Goal: Task Accomplishment & Management: Complete application form

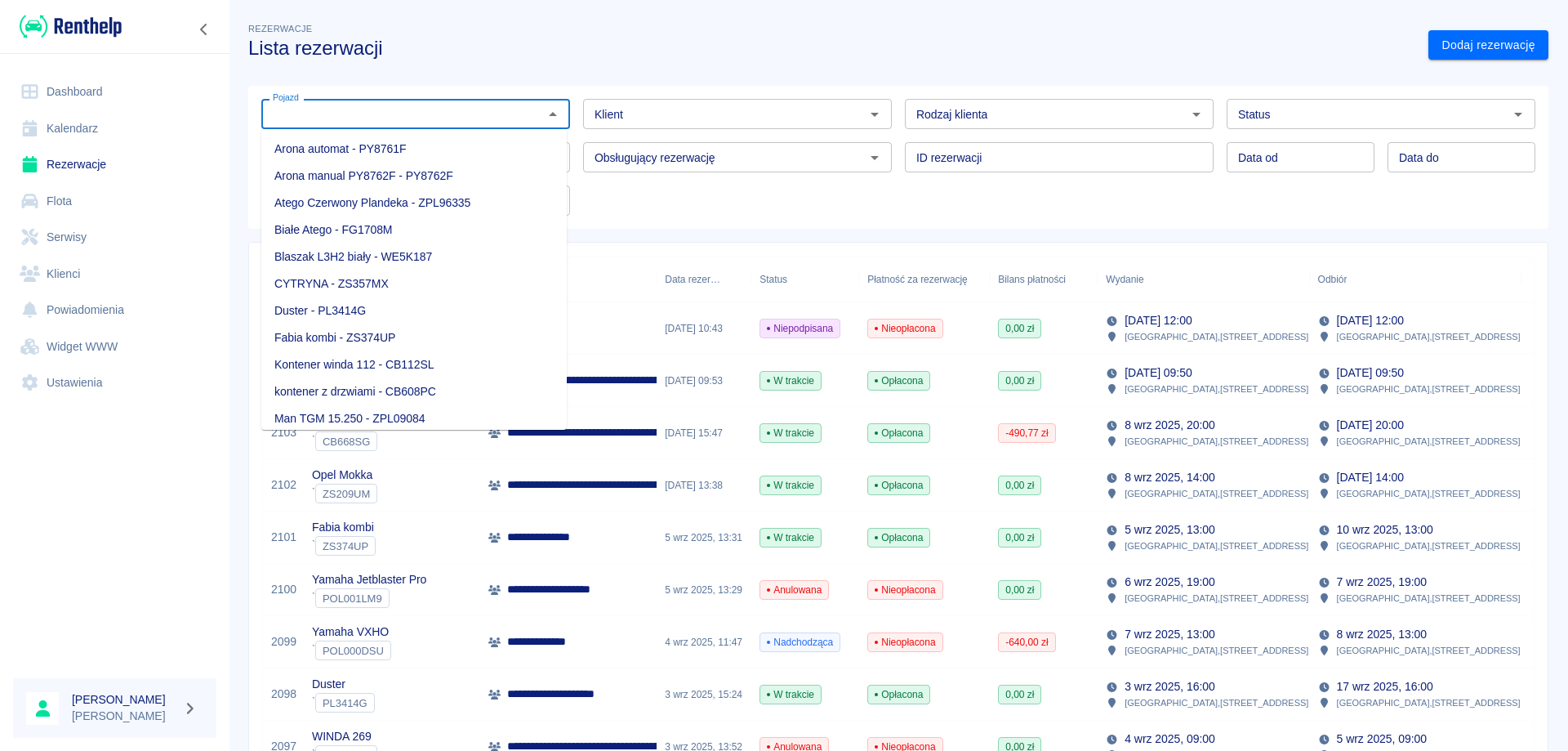
click at [368, 122] on input "Pojazd" at bounding box center [402, 113] width 272 height 20
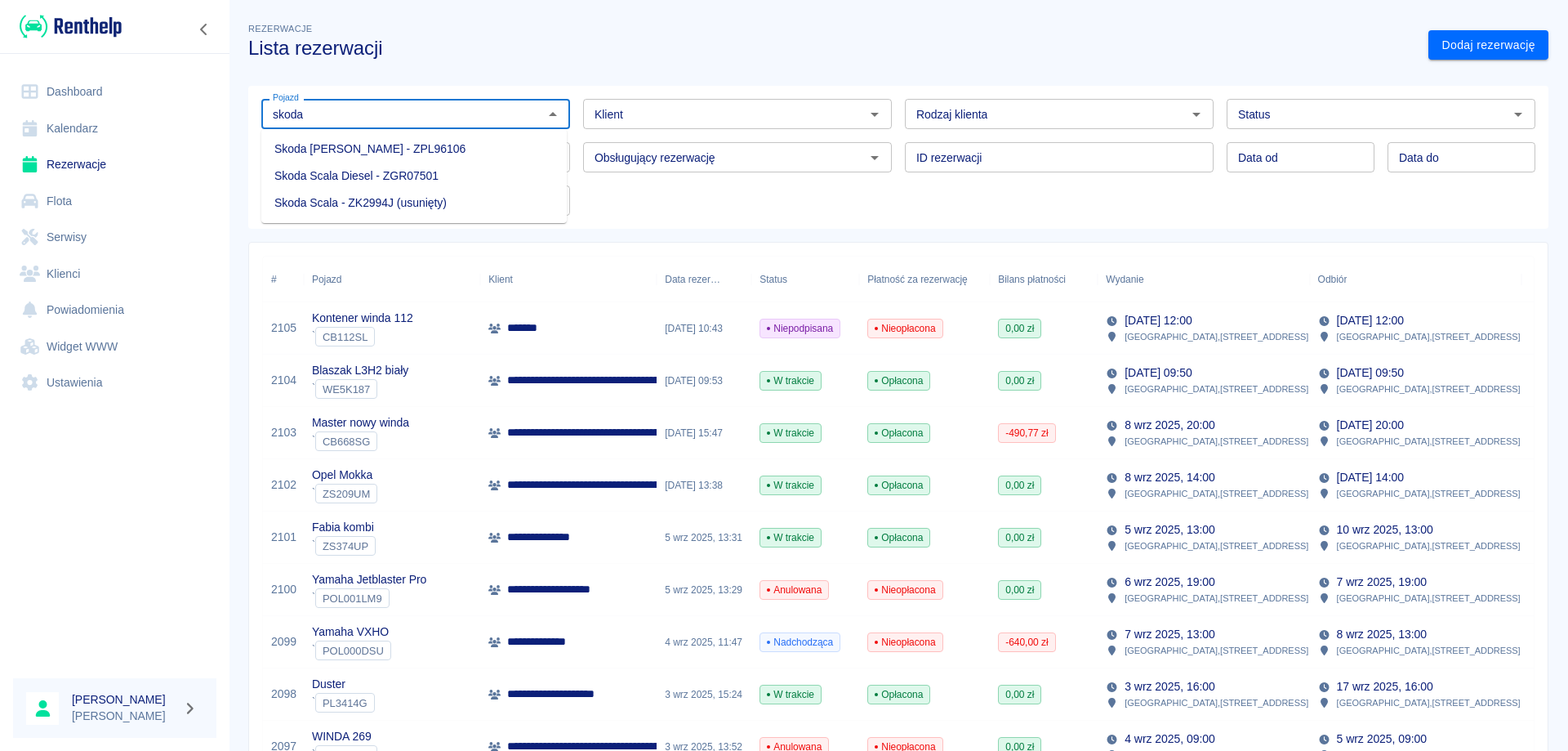
click at [360, 174] on li "Skoda Scala Diesel - ZGR07501" at bounding box center [414, 176] width 306 height 27
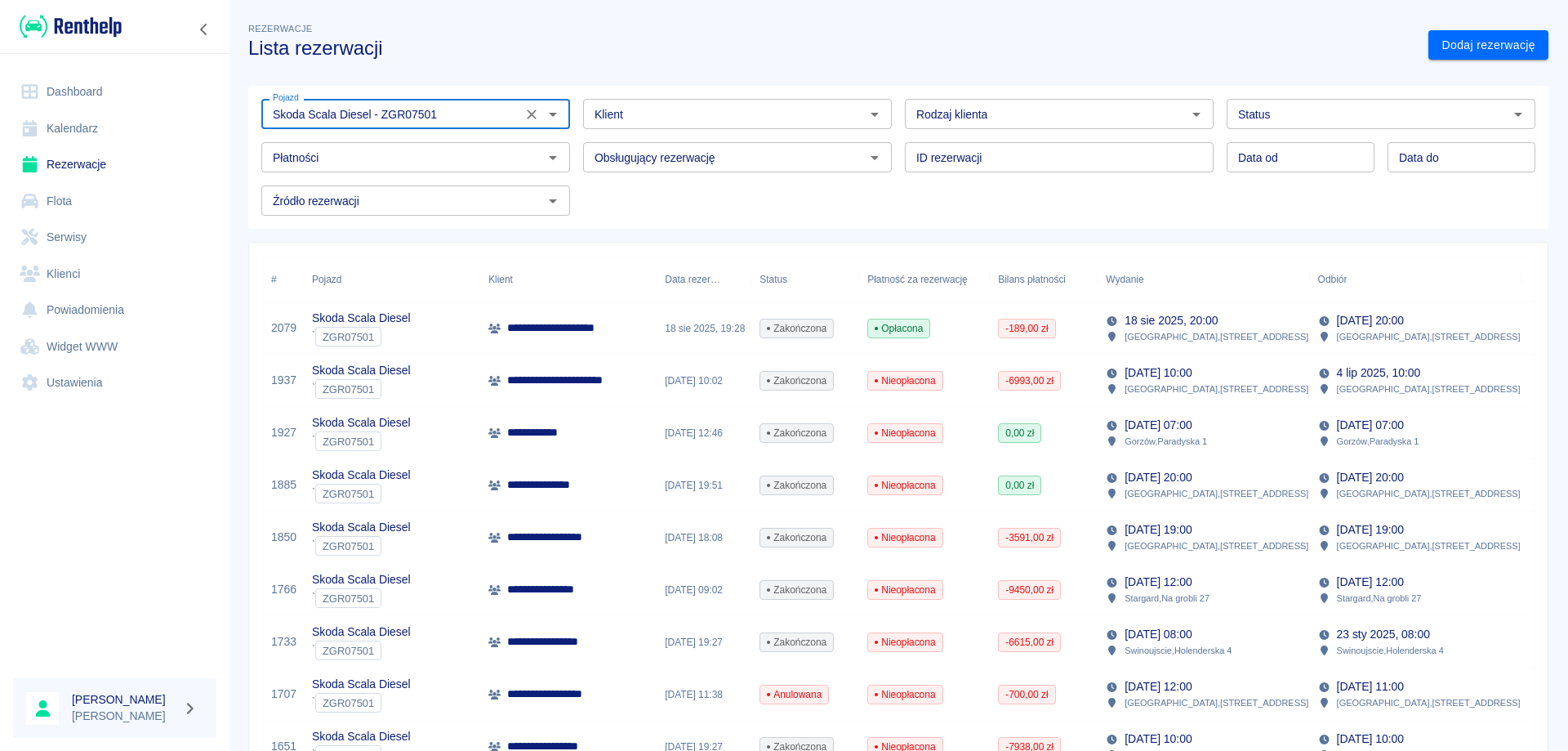
type input "Skoda Scala Diesel - ZGR07501"
click at [569, 333] on p "**********" at bounding box center [562, 328] width 108 height 17
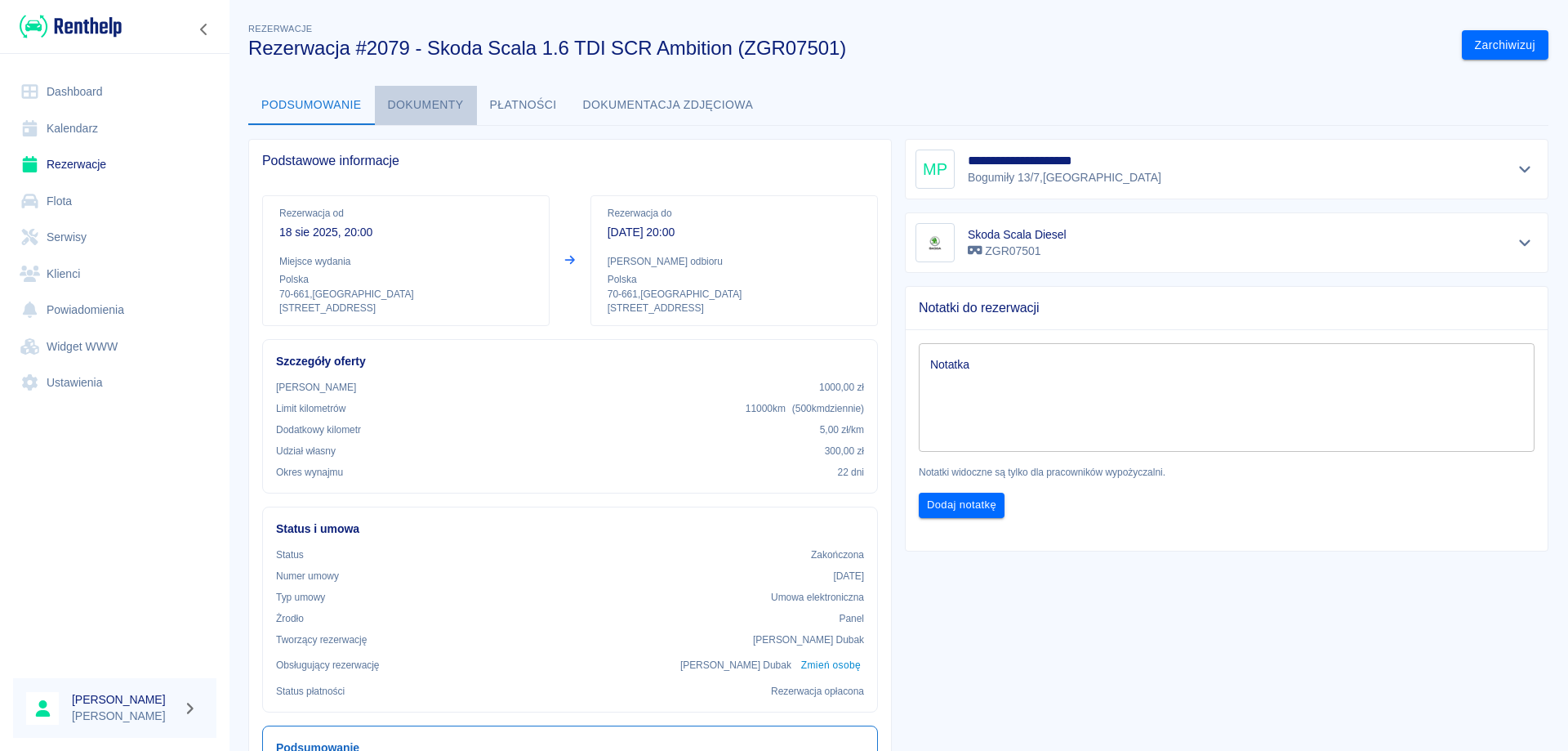
click at [414, 98] on button "Dokumenty" at bounding box center [426, 105] width 102 height 40
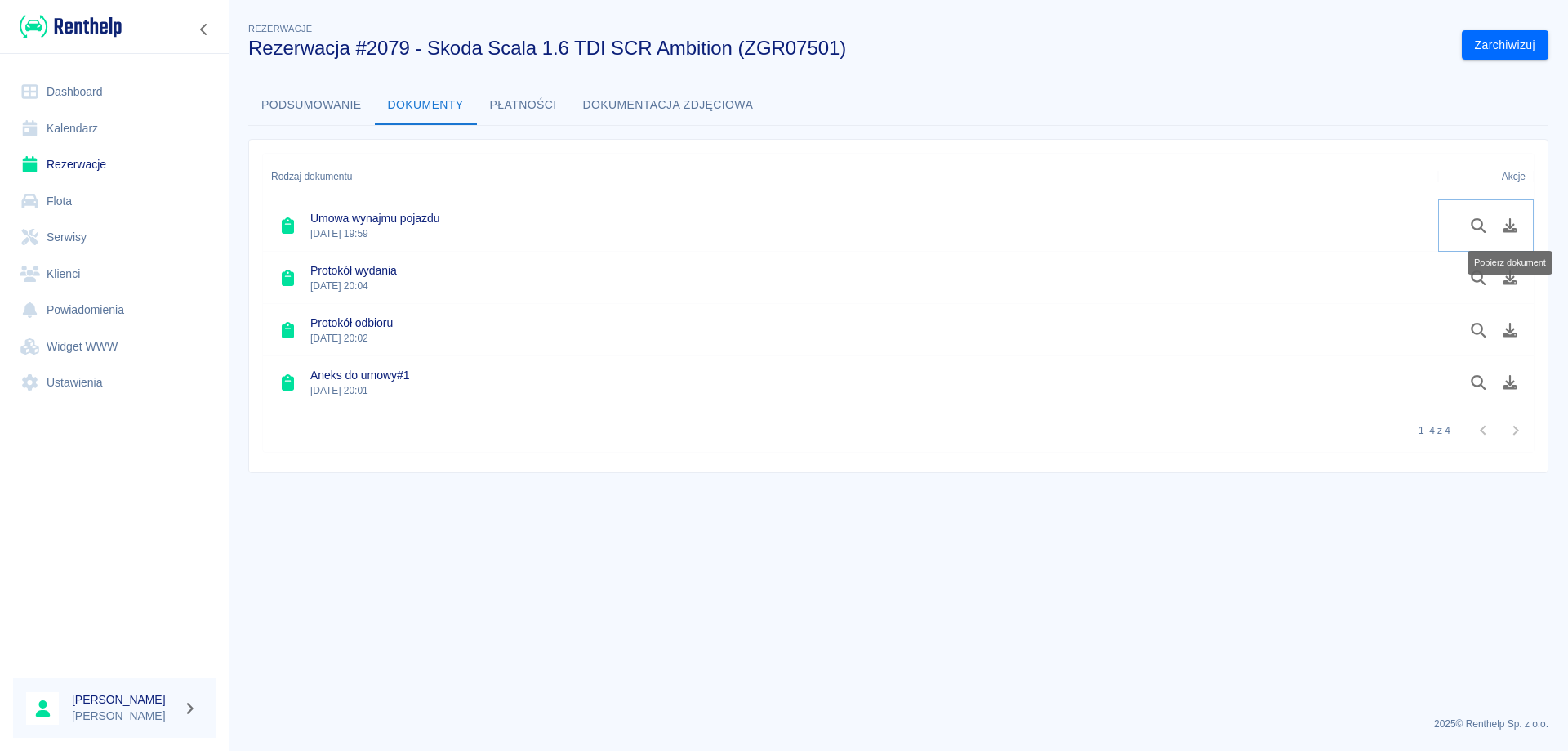
click at [1516, 222] on icon "Pobierz dokument" at bounding box center [1509, 225] width 18 height 14
click at [1509, 270] on icon "Pobierz dokument" at bounding box center [1509, 277] width 14 height 14
click at [1506, 334] on icon "Pobierz dokument" at bounding box center [1509, 329] width 14 height 14
click at [1510, 380] on icon "Pobierz dokument" at bounding box center [1509, 381] width 14 height 14
click at [298, 109] on button "Podsumowanie" at bounding box center [311, 105] width 126 height 40
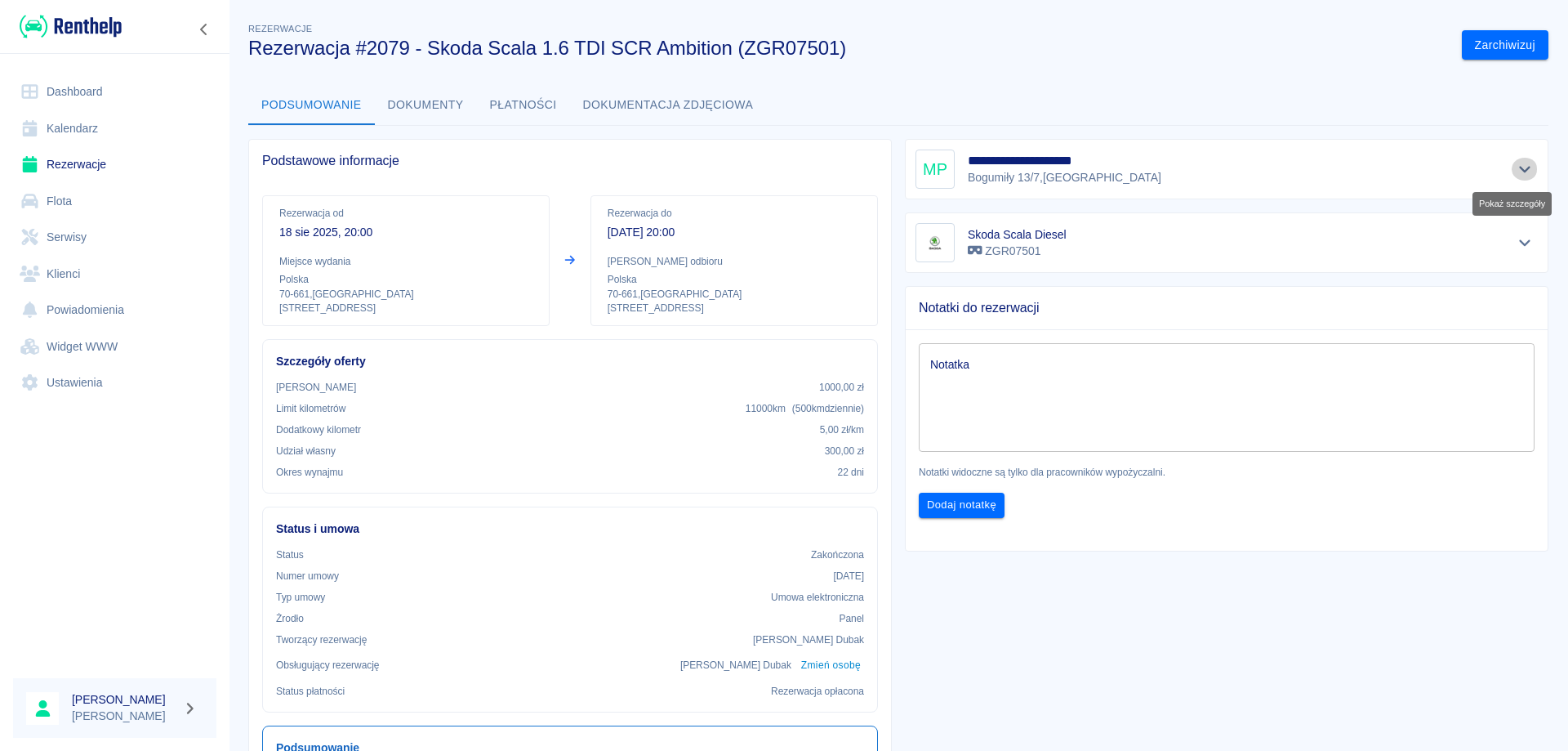
click at [1517, 172] on icon "Pokaż szczegóły" at bounding box center [1525, 169] width 18 height 14
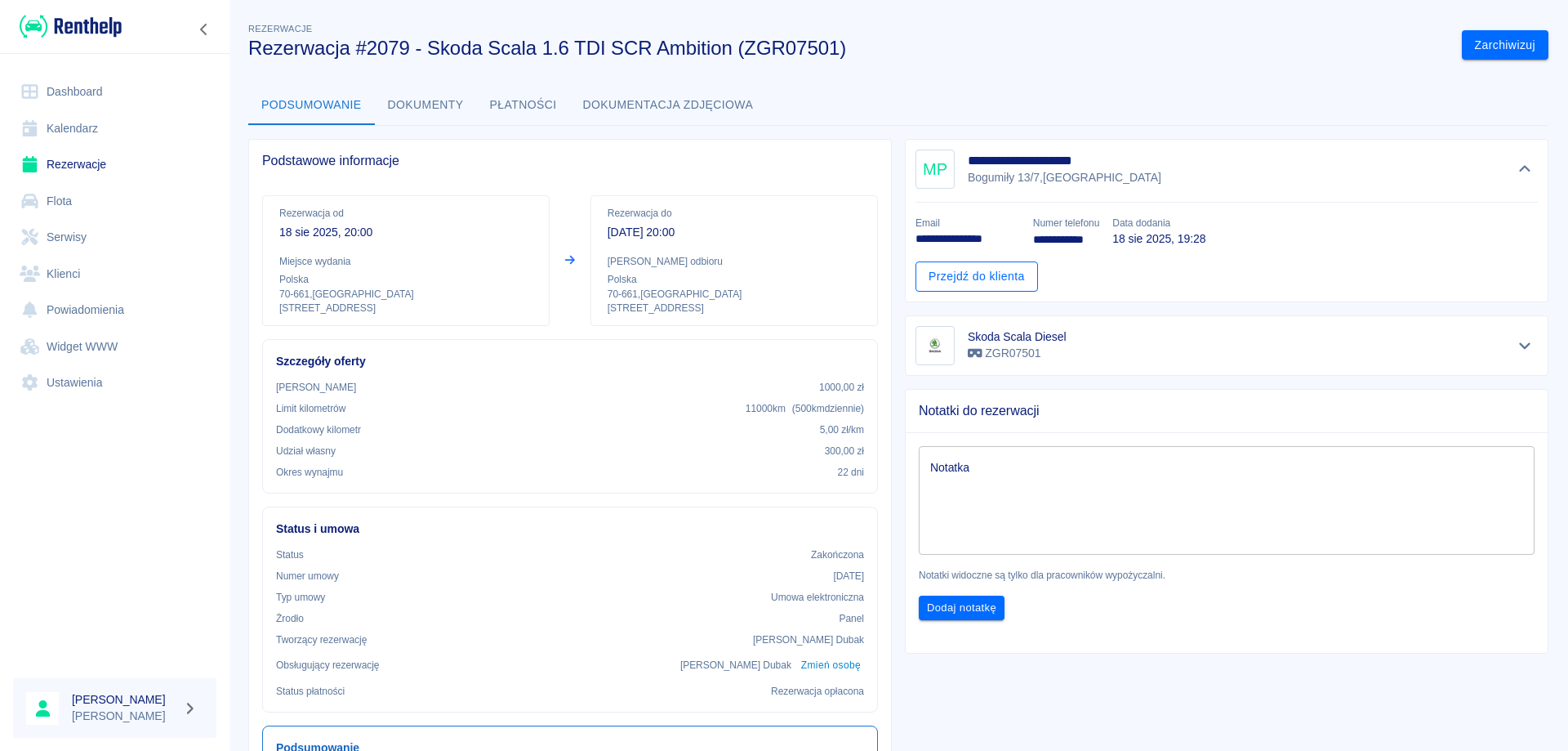
click at [957, 273] on link "Przejdź do klienta" at bounding box center [977, 276] width 123 height 30
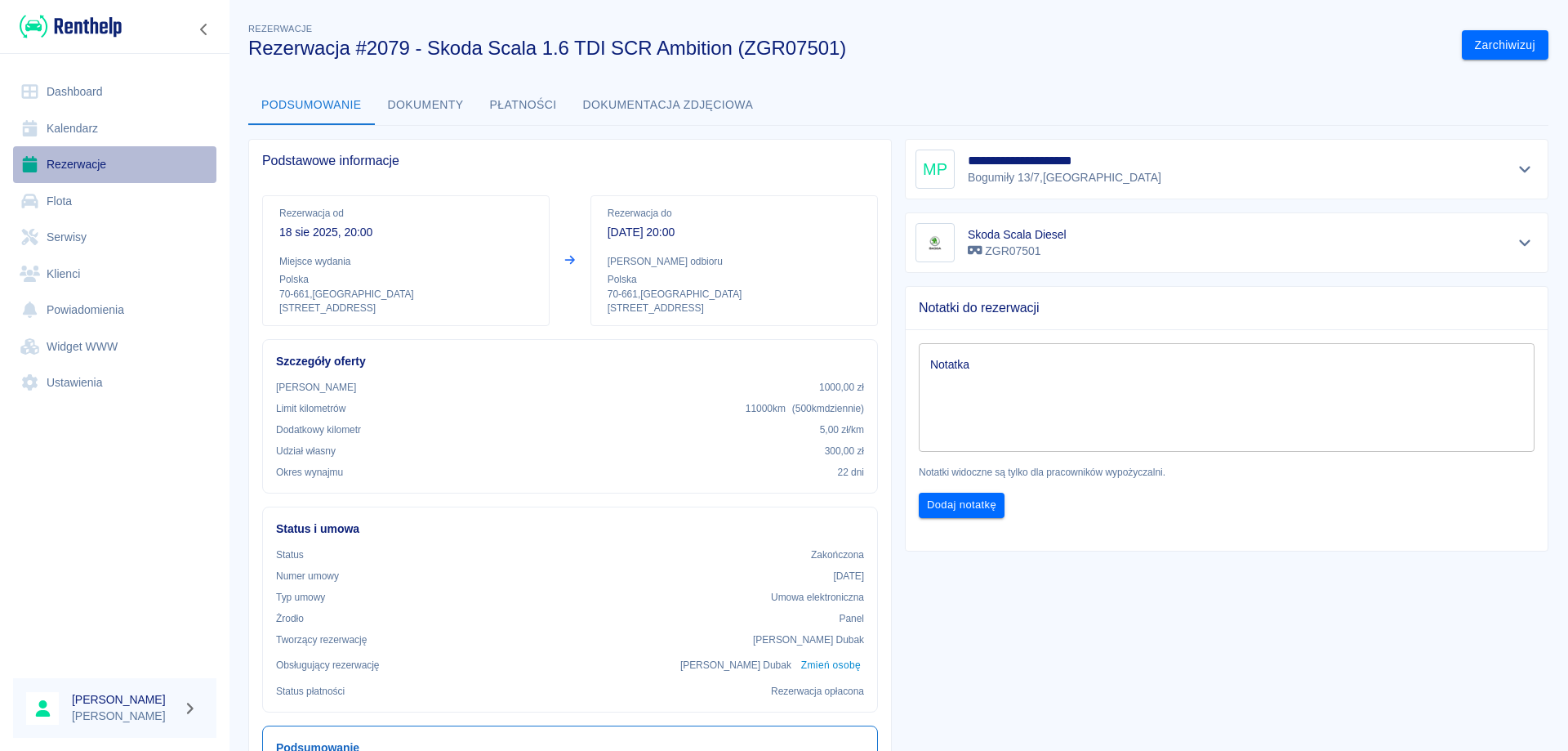
click at [70, 162] on link "Rezerwacje" at bounding box center [115, 164] width 204 height 37
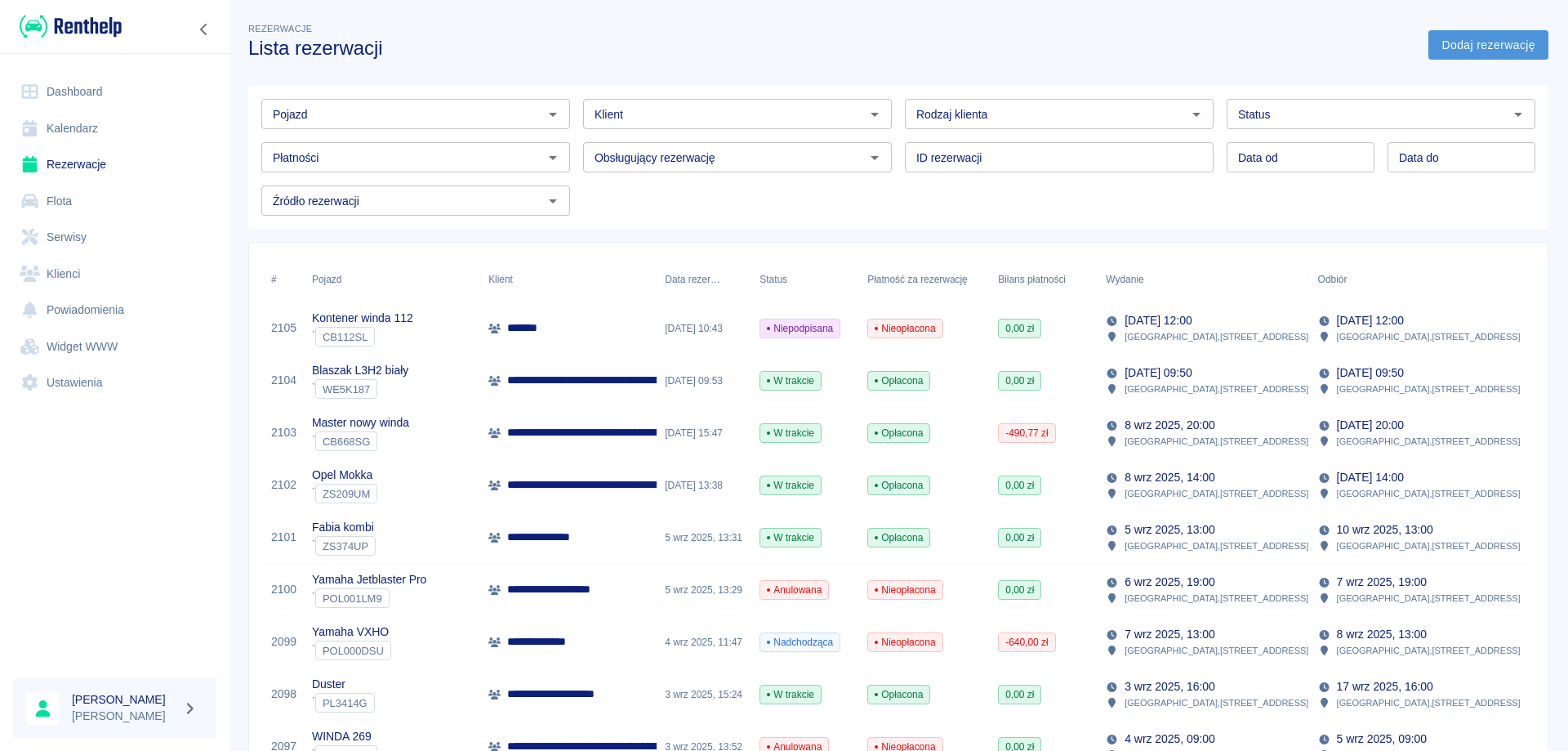
click at [1517, 37] on link "Dodaj rezerwację" at bounding box center [1488, 44] width 120 height 30
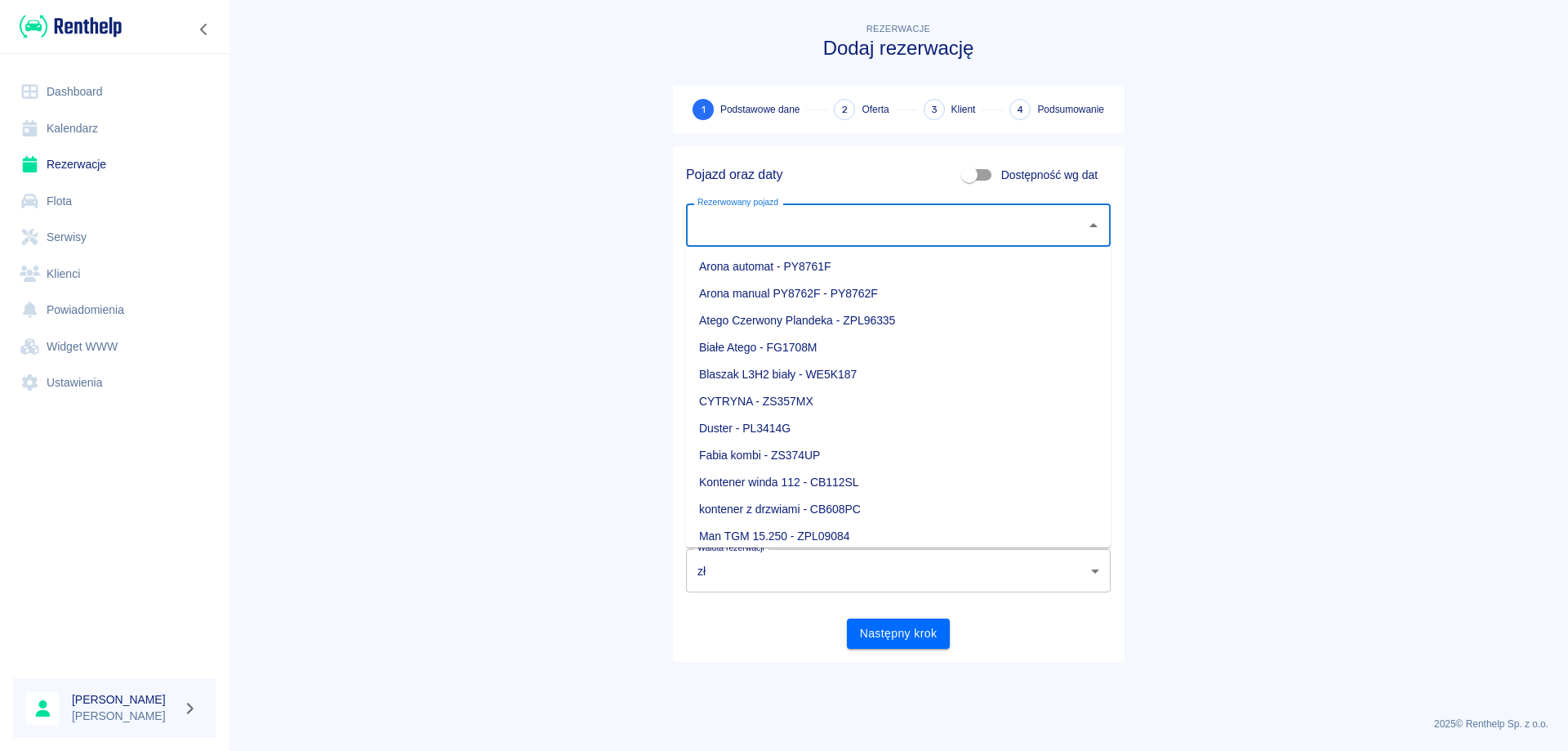
click at [798, 220] on input "Rezerwowany pojazd" at bounding box center [885, 225] width 385 height 29
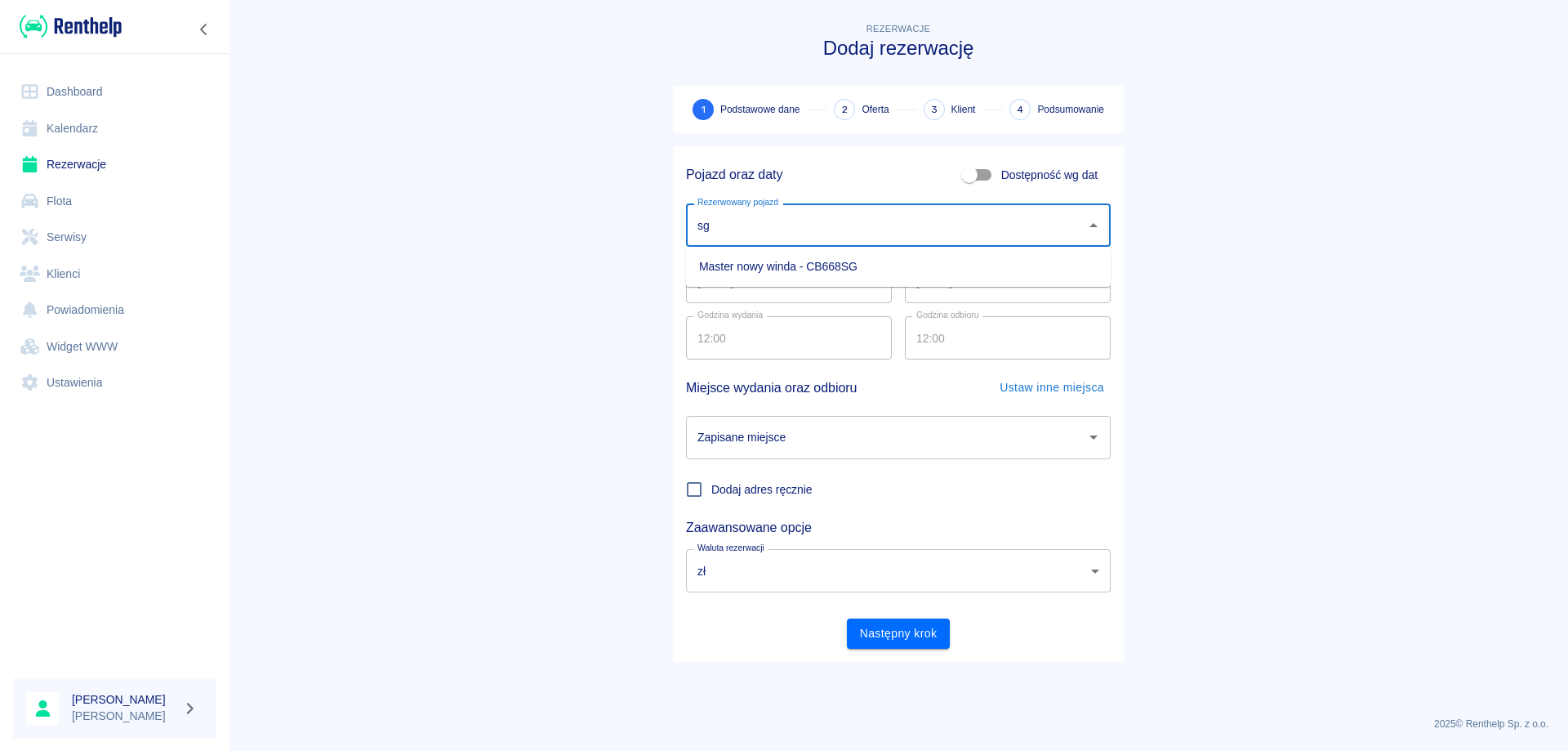
click at [774, 263] on li "Master nowy winda - CB668SG" at bounding box center [898, 266] width 425 height 27
type input "Master nowy winda - CB668SG"
click at [701, 284] on input "[DATE]" at bounding box center [788, 281] width 206 height 43
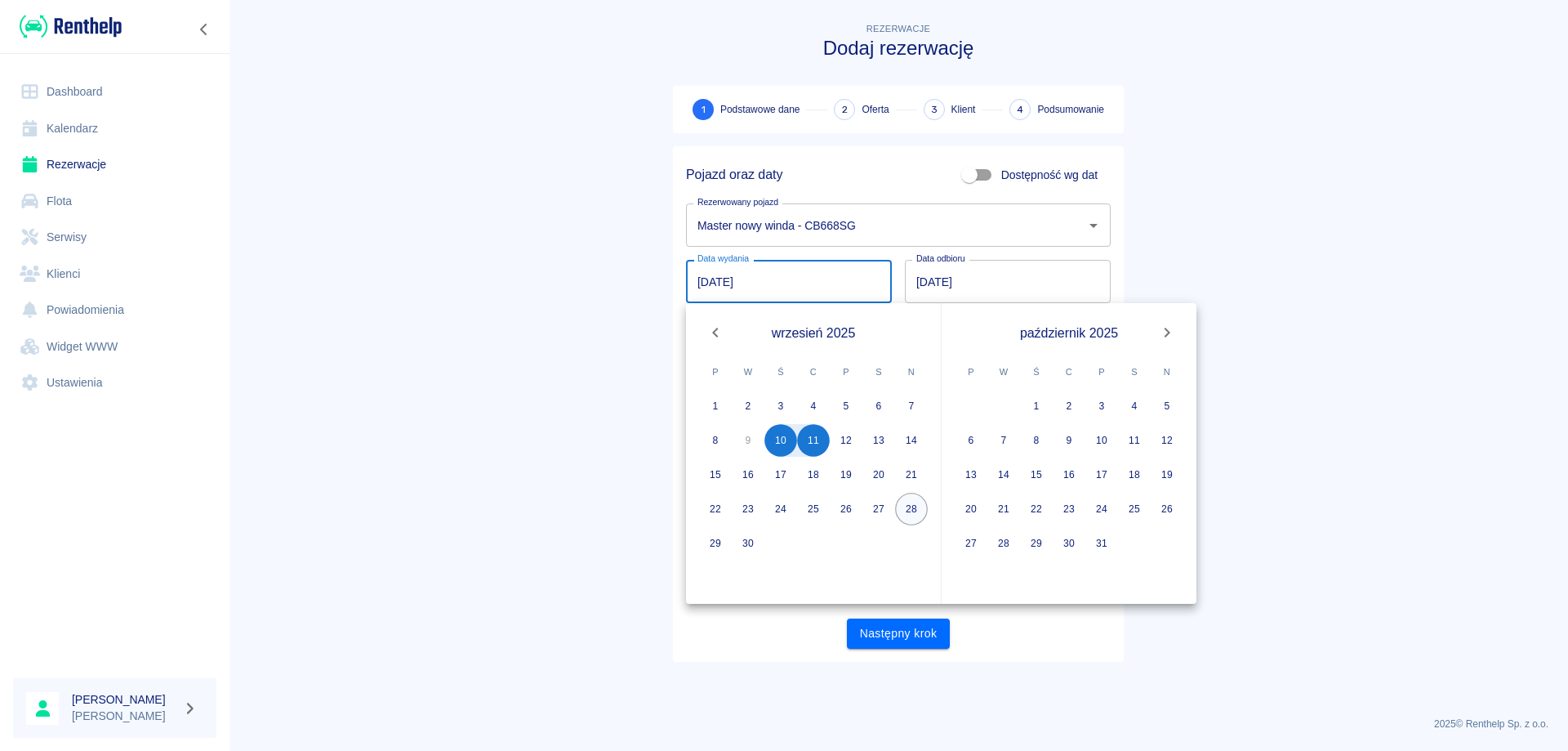
click at [909, 510] on button "28" at bounding box center [912, 509] width 33 height 33
type input "[DATE]"
type input "DD.MM.YYYY"
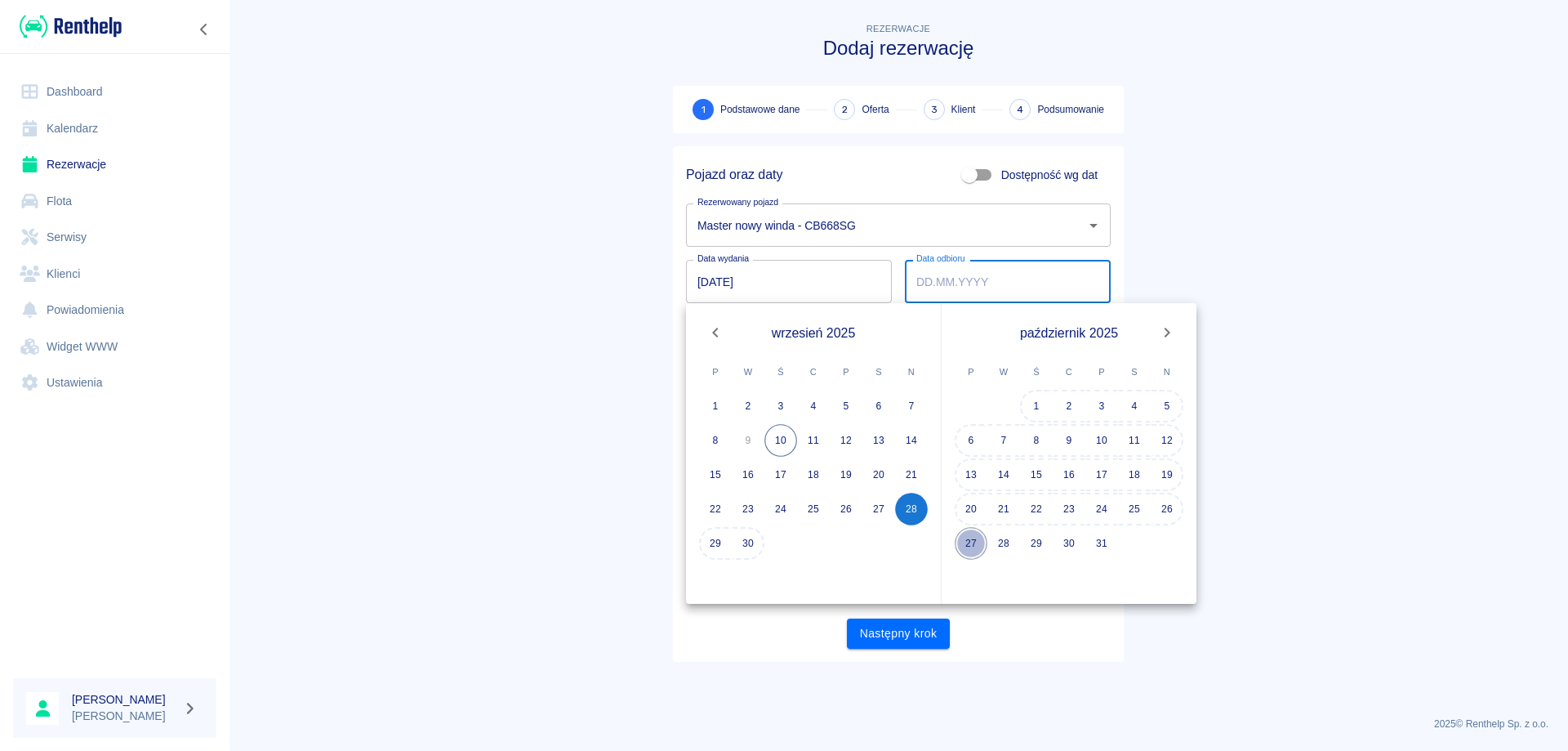
click at [967, 541] on button "27" at bounding box center [971, 543] width 33 height 33
type input "[DATE]"
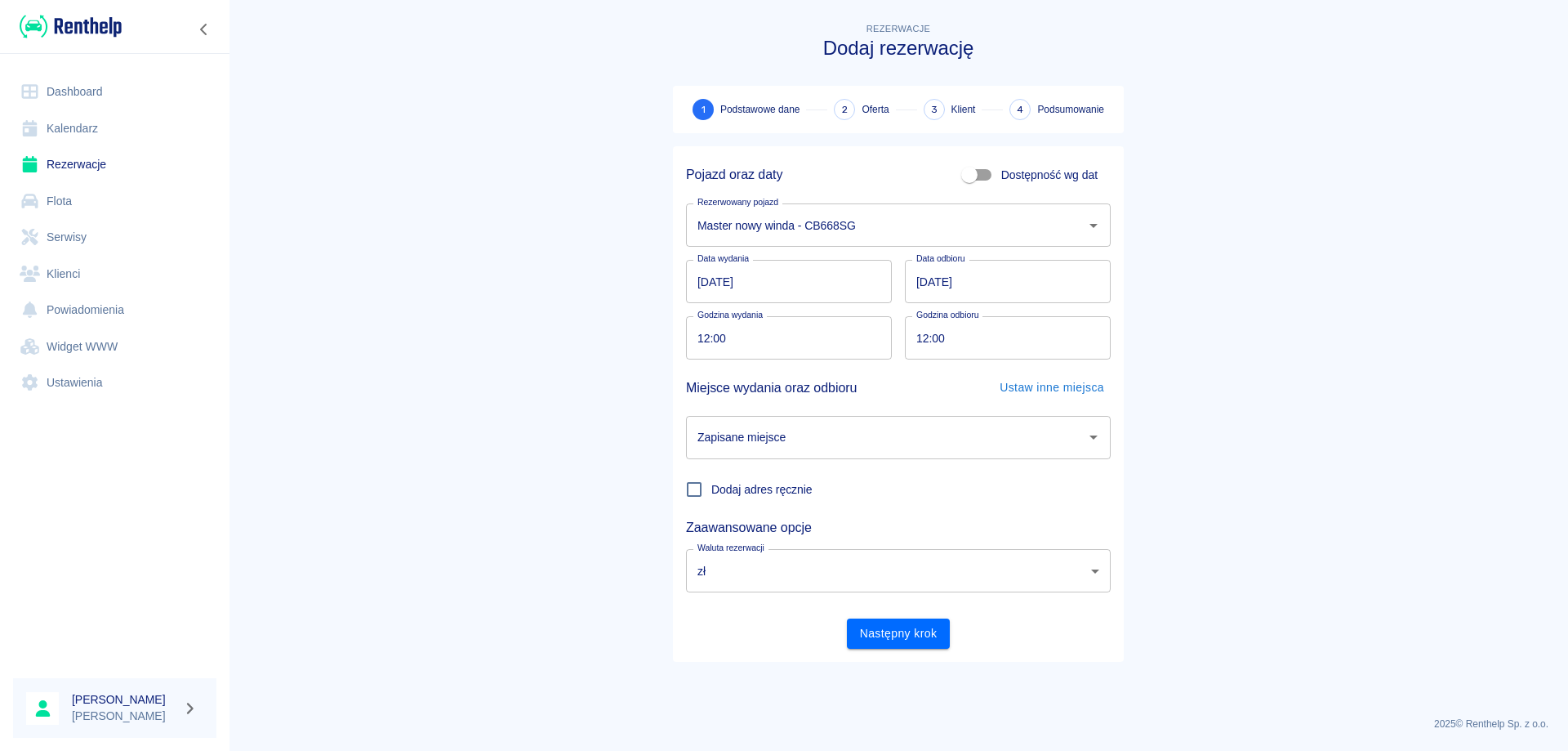
click at [769, 433] on input "Zapisane miejsce" at bounding box center [885, 437] width 385 height 29
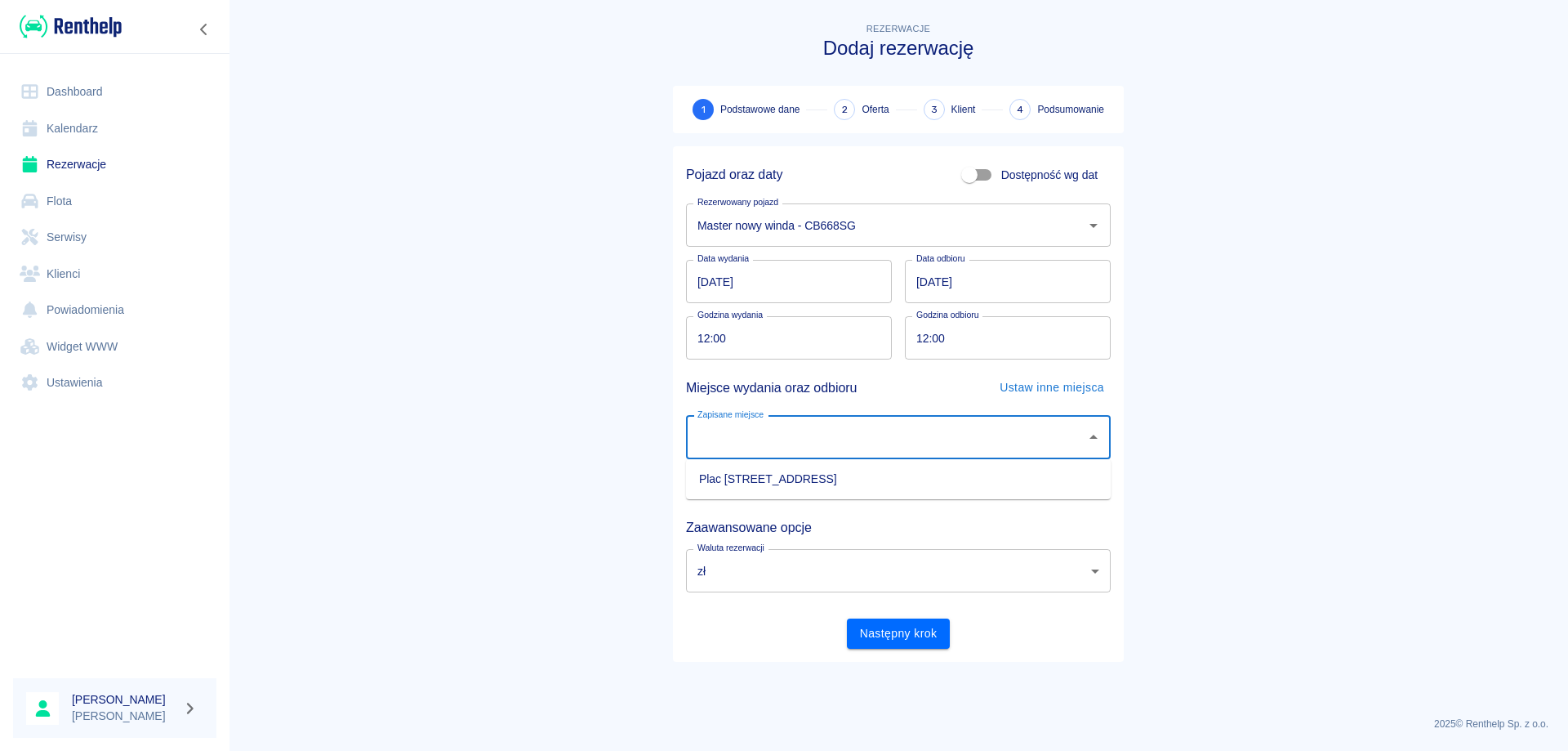
click at [773, 478] on li "Plac [STREET_ADDRESS]" at bounding box center [898, 479] width 425 height 27
type input "Plac [STREET_ADDRESS]"
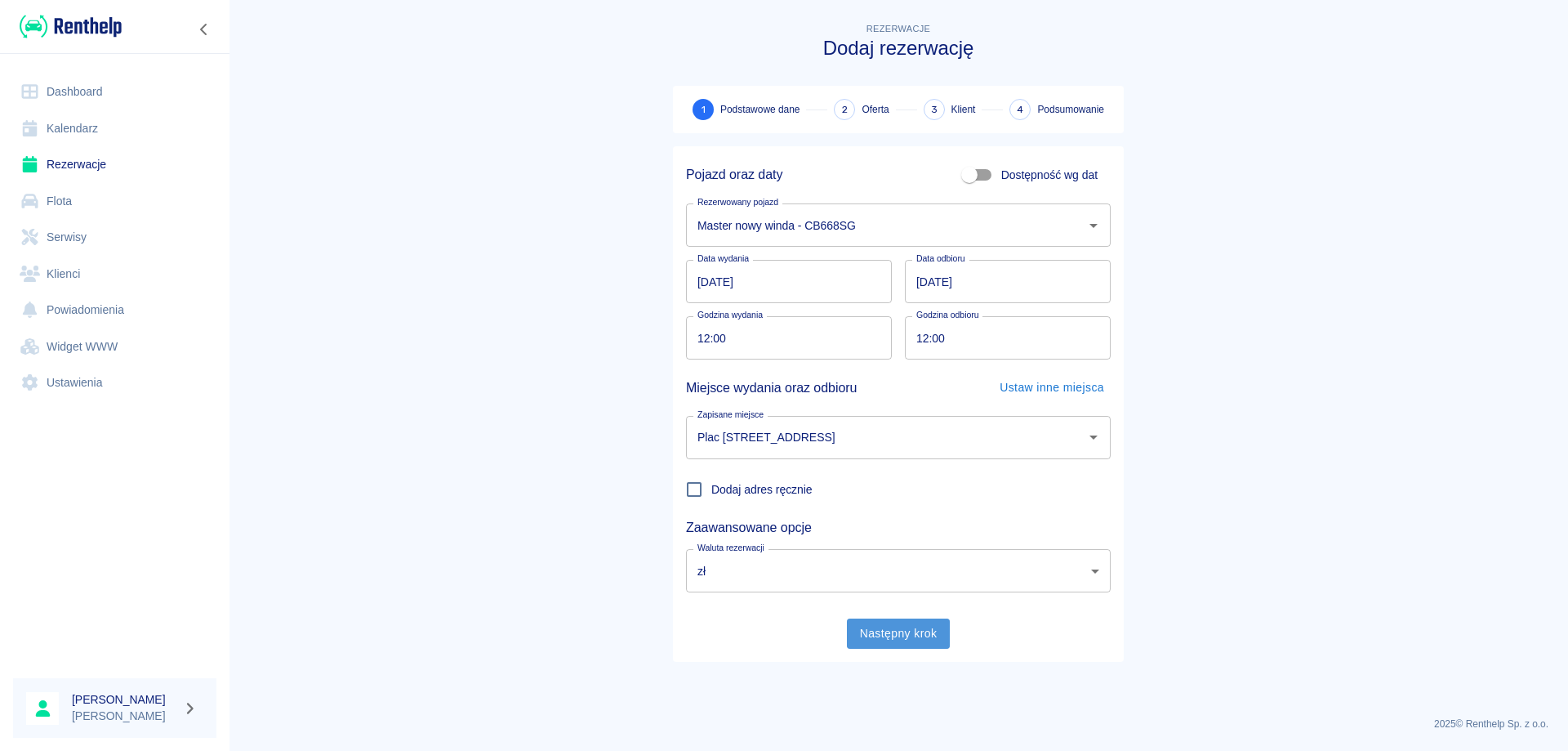
click at [885, 631] on button "Następny krok" at bounding box center [898, 633] width 103 height 30
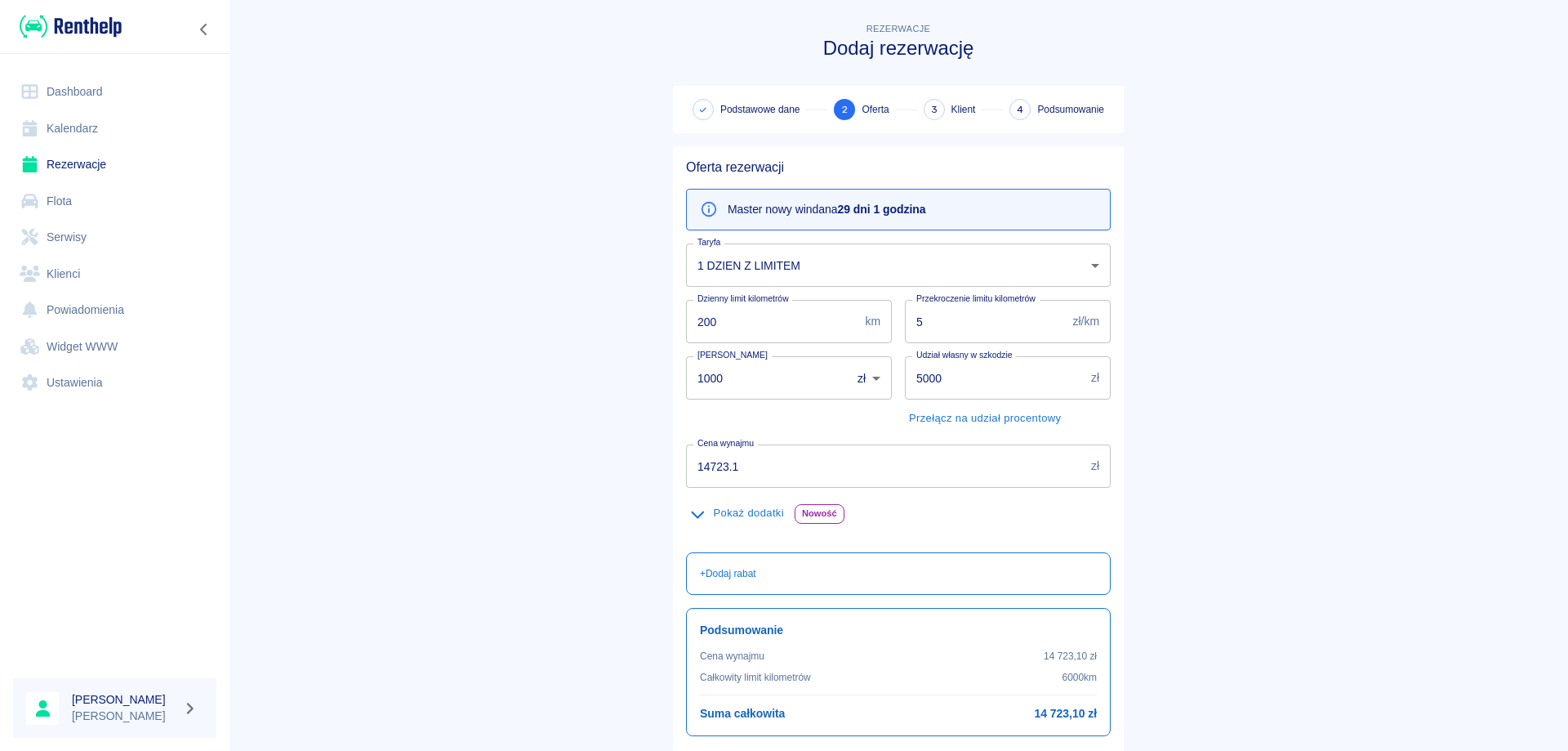
click at [745, 261] on body "Używamy plików Cookies, by zapewnić Ci najlepsze możliwe doświadczenie. Aby dow…" at bounding box center [784, 376] width 1568 height 751
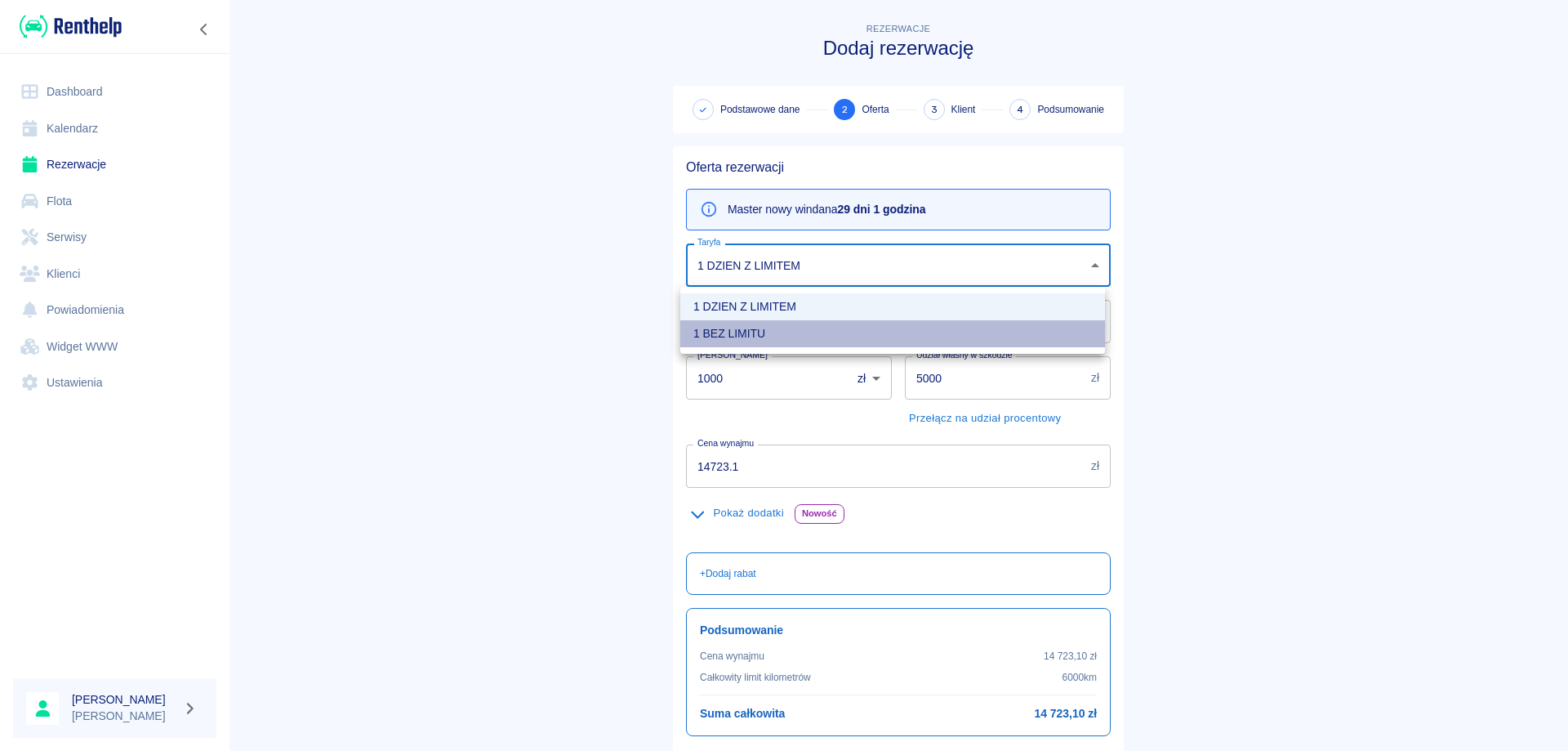
click at [715, 327] on li "1 BEZ LIMITU" at bounding box center [893, 334] width 425 height 27
type input "f10d57c9-068d-4f9f-b3d8-dd66a990701e"
type input "1200"
type input "0.87"
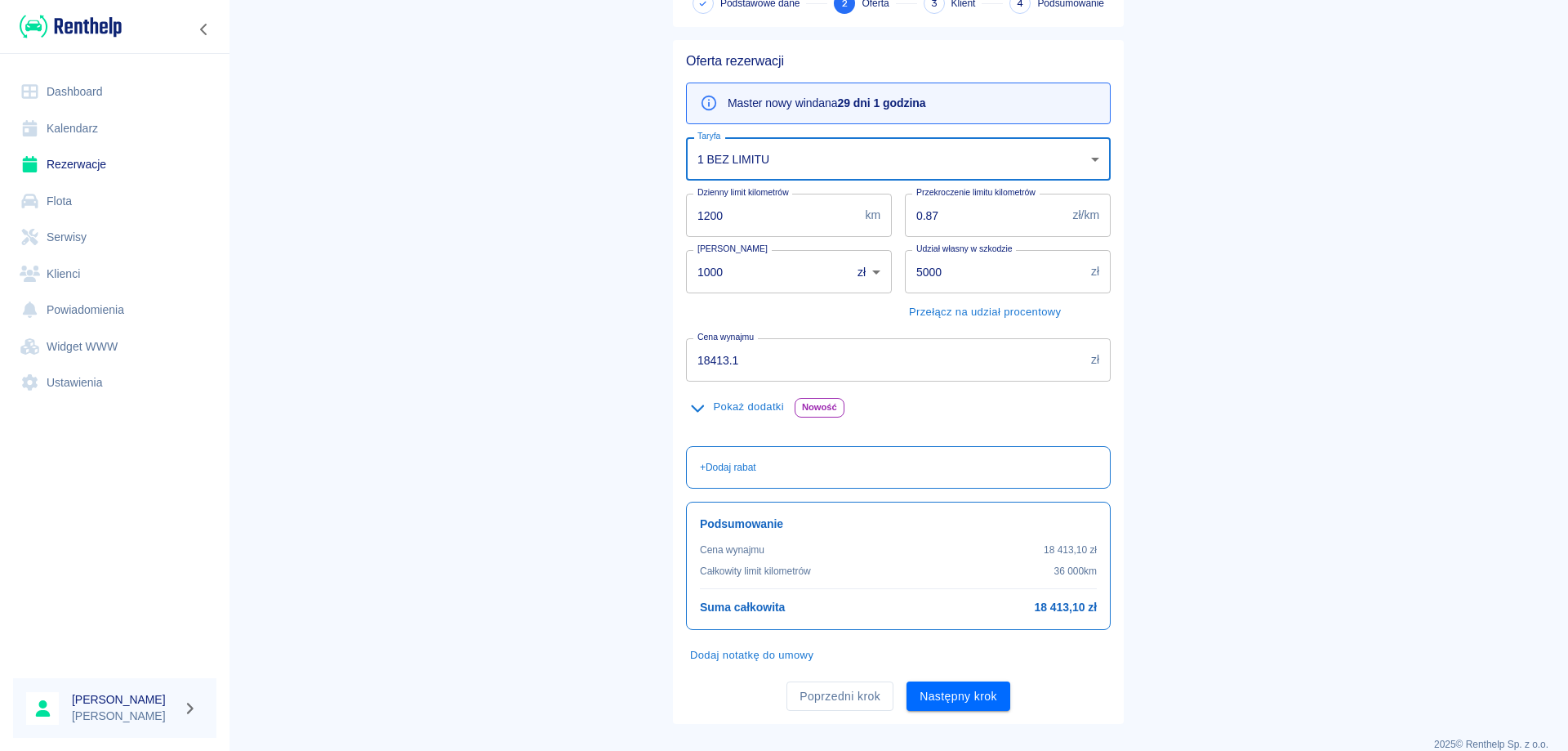
scroll to position [126, 0]
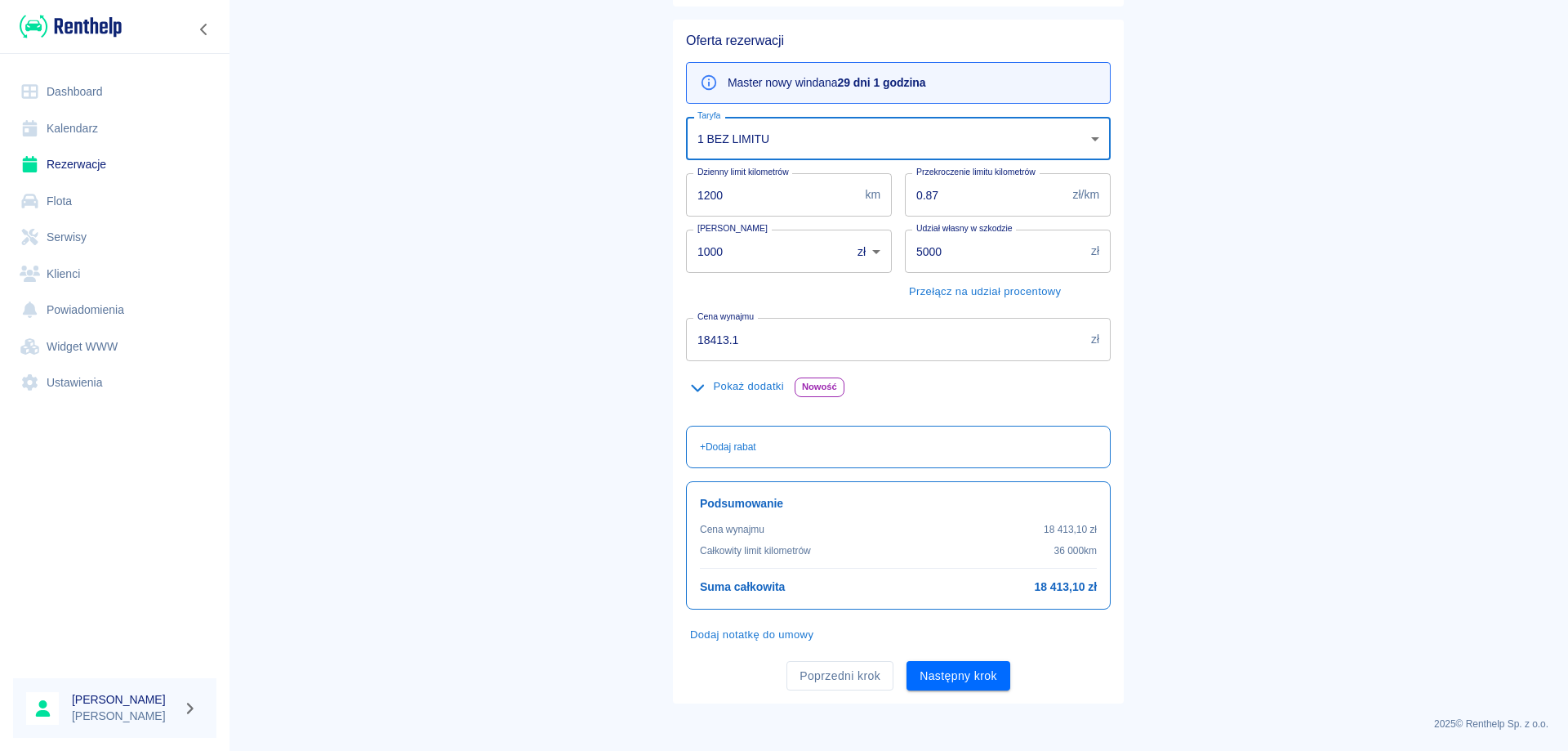
click at [764, 343] on input "18413.1" at bounding box center [885, 339] width 399 height 43
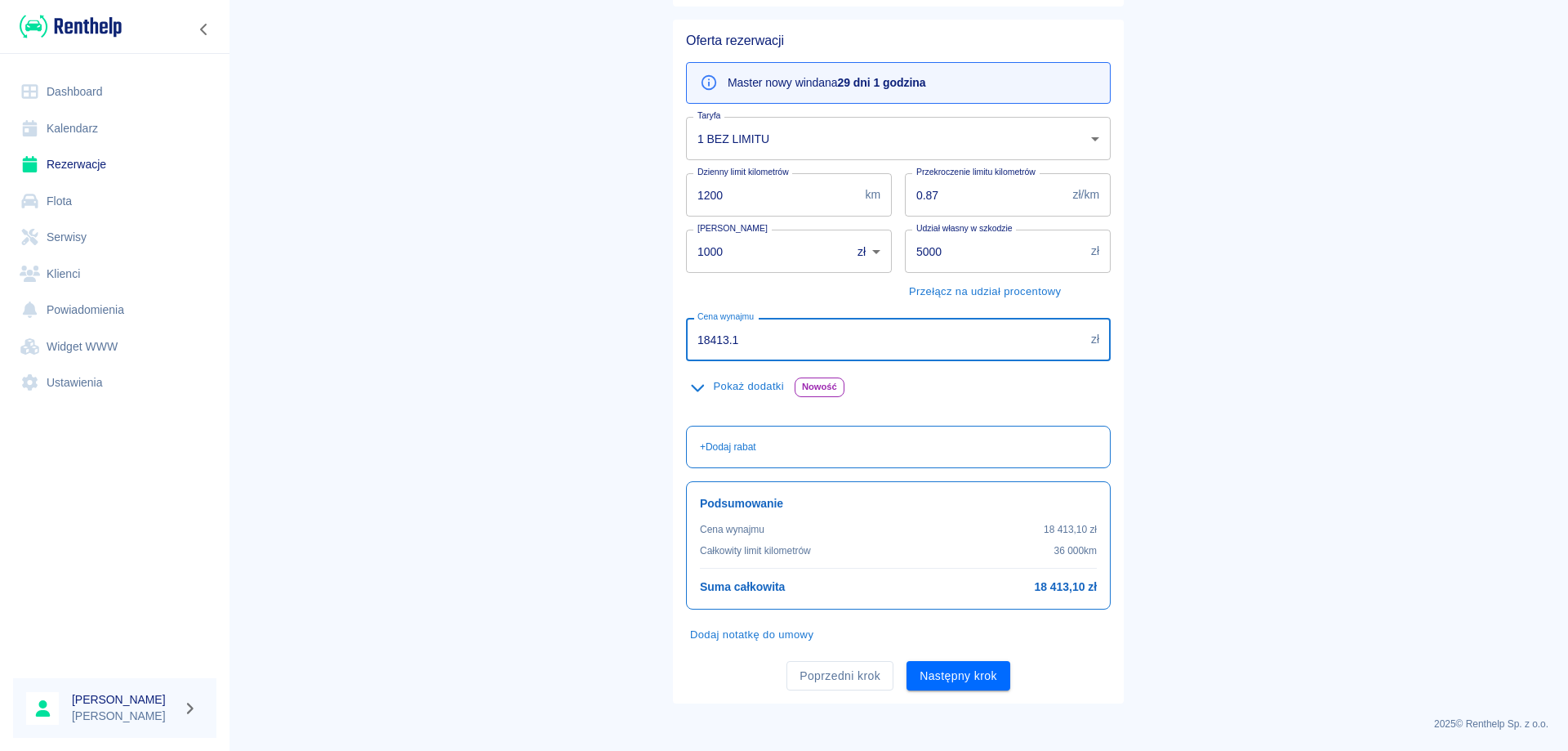
click at [764, 343] on input "18413.1" at bounding box center [885, 339] width 399 height 43
type input "7995"
click at [574, 311] on main "Rezerwacje Dodaj rezerwację Podstawowe dane 2 Oferta 3 Klient 4 Podsumowanie Of…" at bounding box center [898, 298] width 1339 height 811
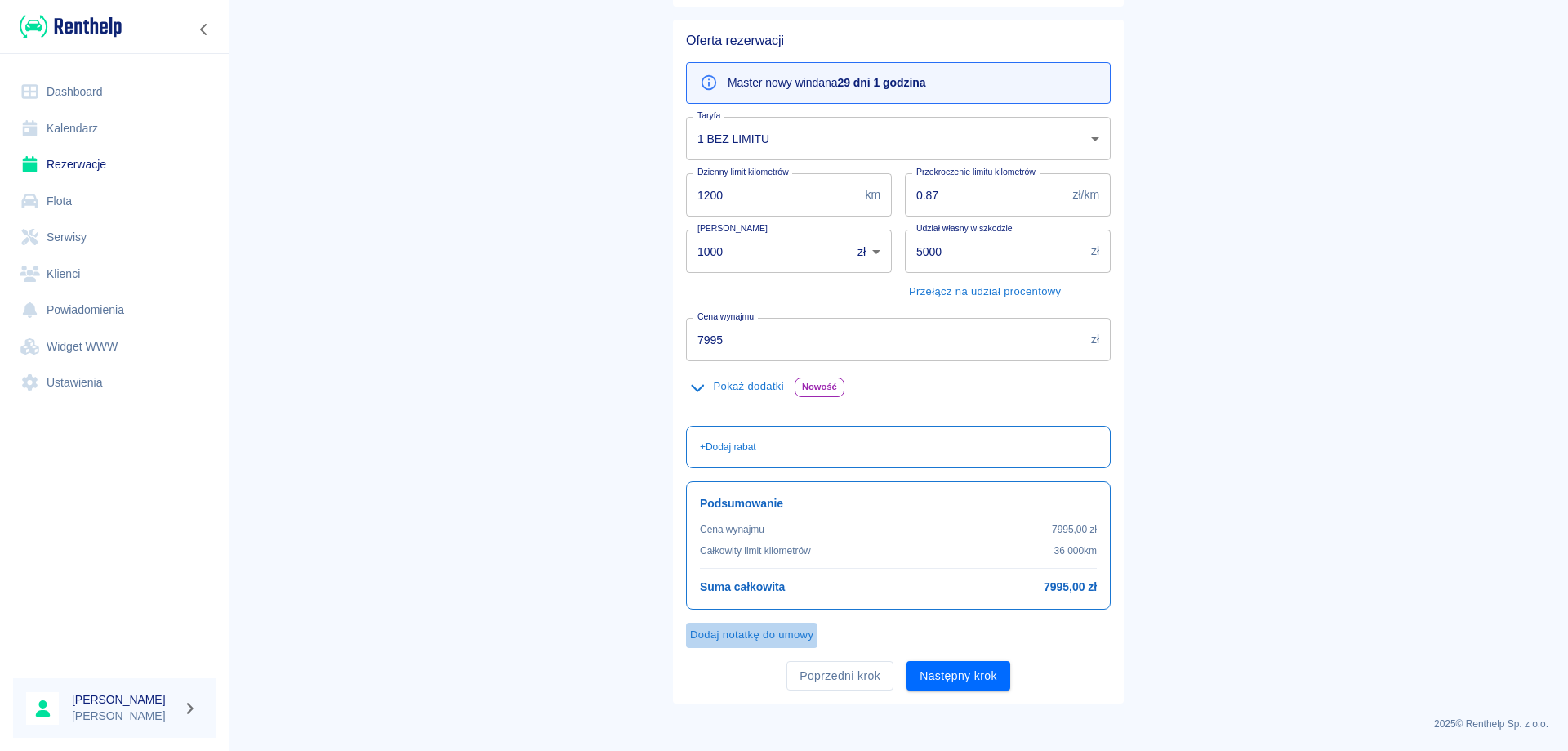
click at [726, 633] on button "Dodaj notatkę do umowy" at bounding box center [752, 635] width 131 height 25
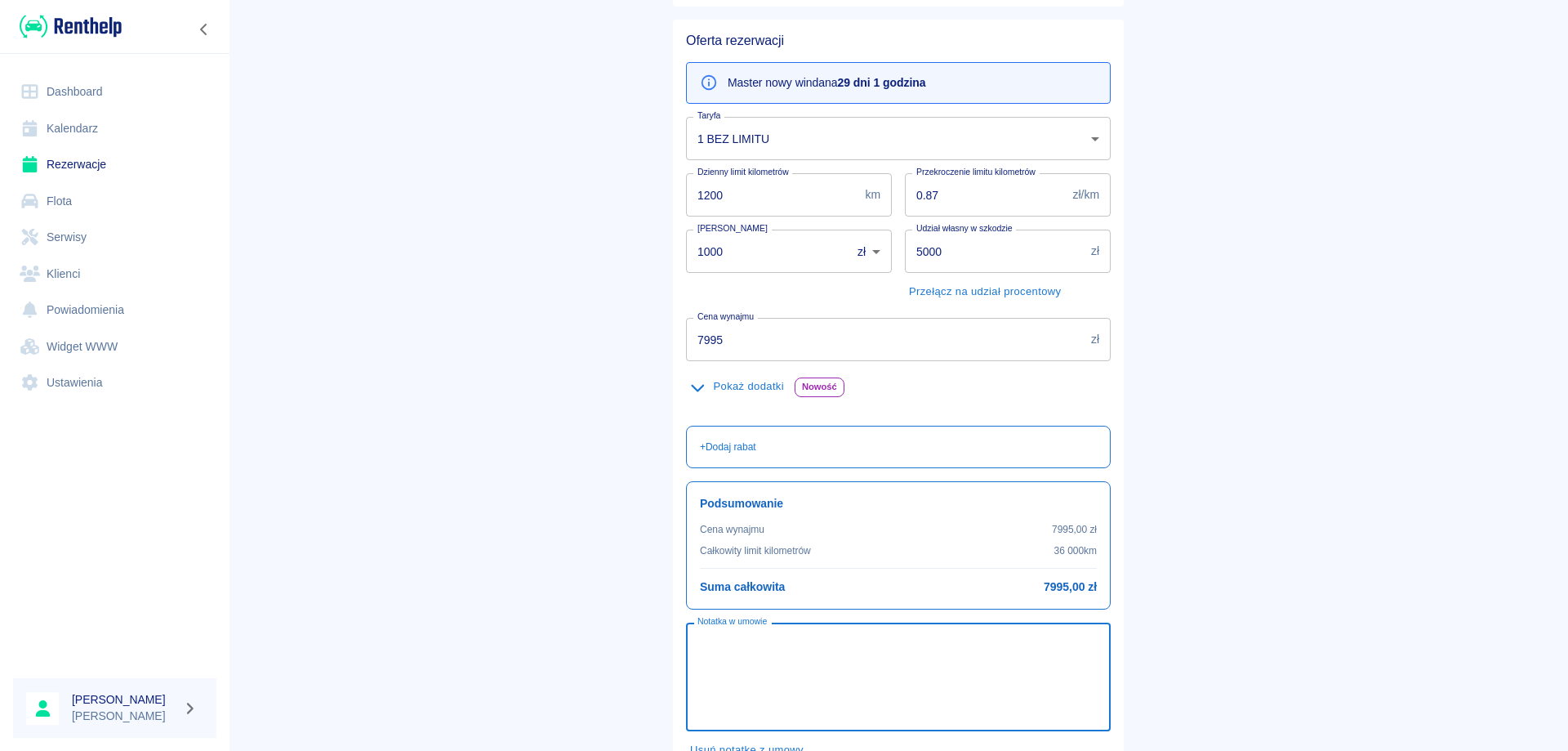
click at [737, 646] on textarea "Notatka w umowie" at bounding box center [898, 677] width 401 height 82
click at [788, 642] on textarea "Miesieczny limit 200km" at bounding box center [898, 677] width 401 height 82
click at [710, 646] on textarea "Miesieczny limit 2000km" at bounding box center [898, 677] width 401 height 82
click at [802, 673] on textarea "Miesięczny limit 2000km" at bounding box center [898, 677] width 401 height 82
type textarea "Miesięczny limit 2000km"
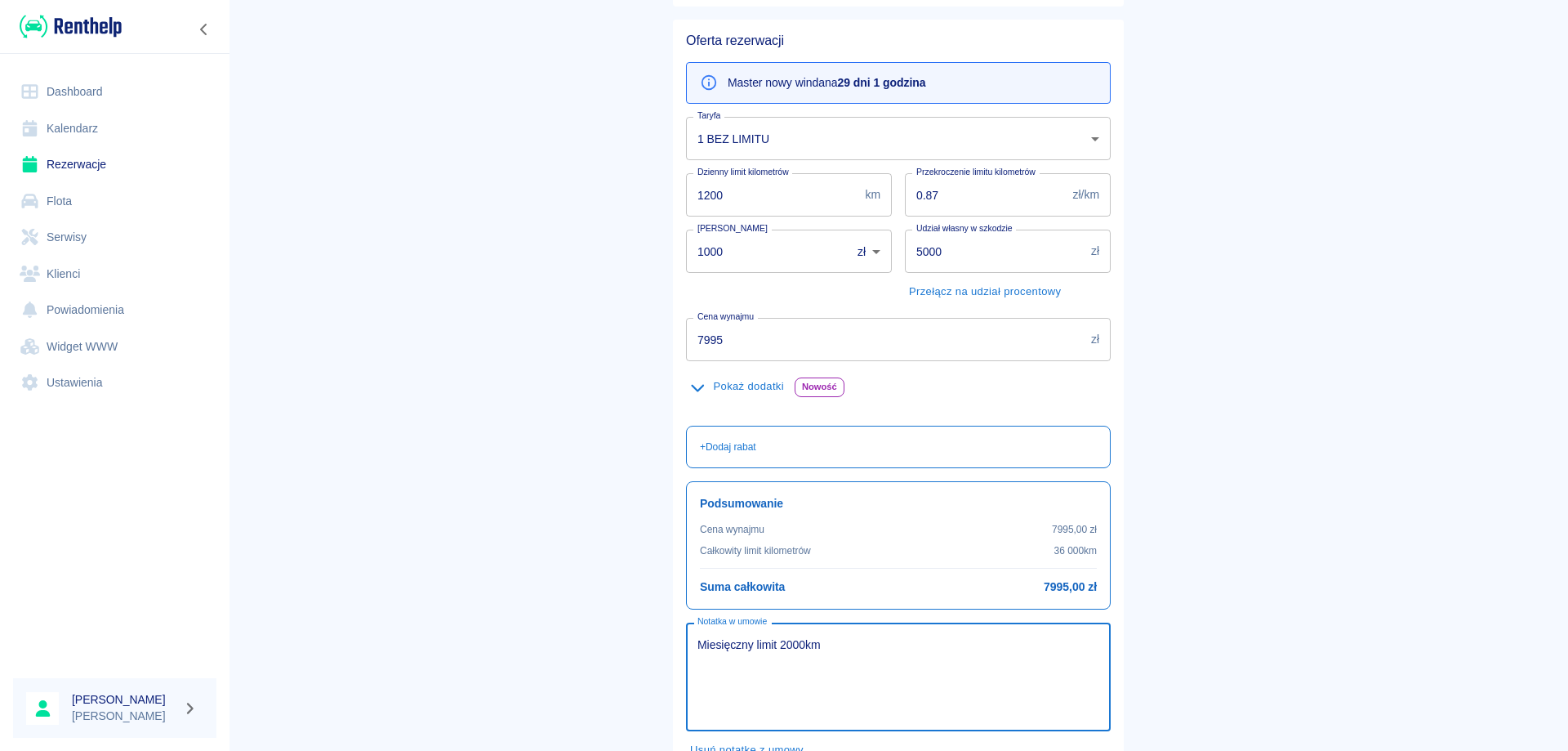
click at [736, 262] on input "1000" at bounding box center [762, 251] width 153 height 43
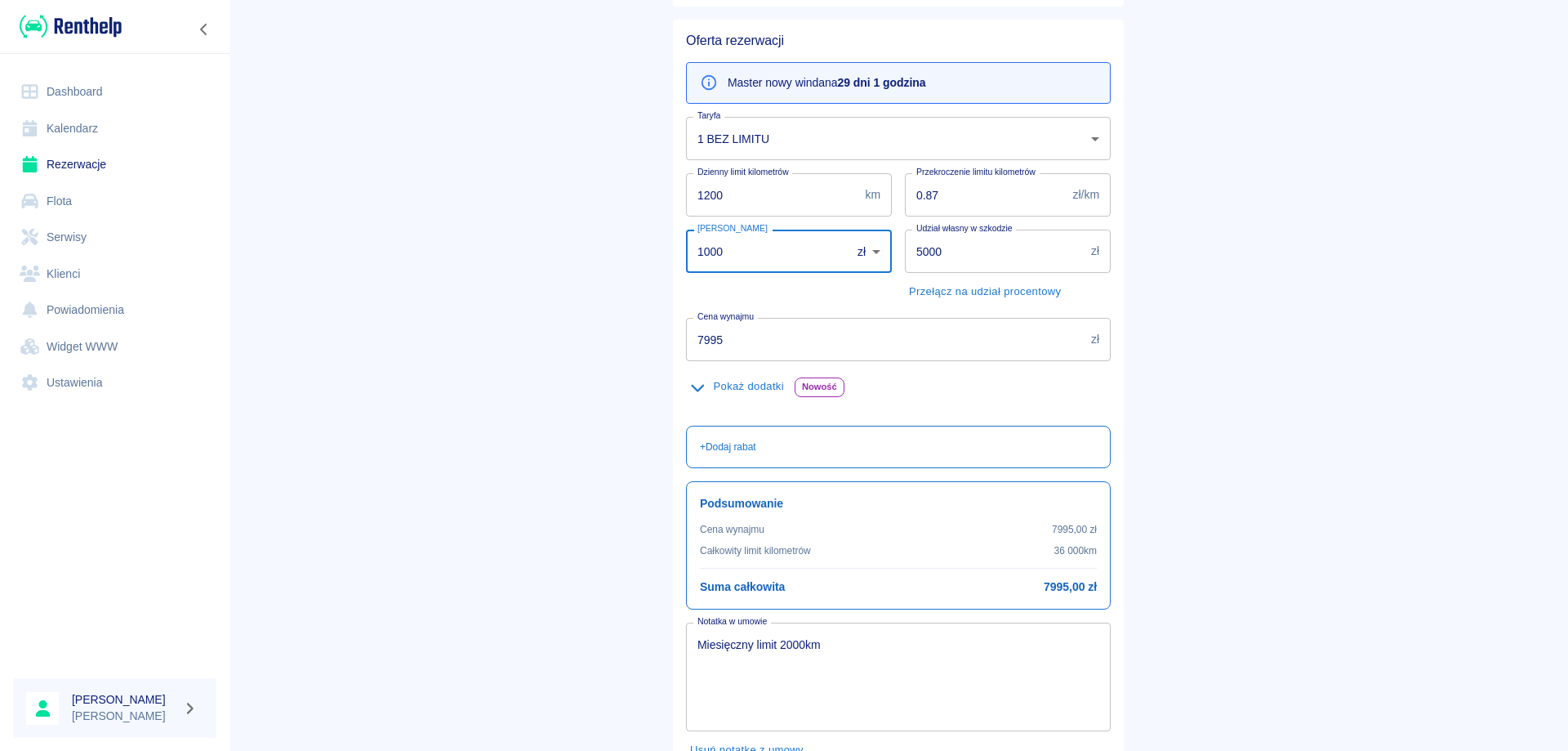
click at [736, 262] on input "1000" at bounding box center [762, 251] width 153 height 43
type input "0"
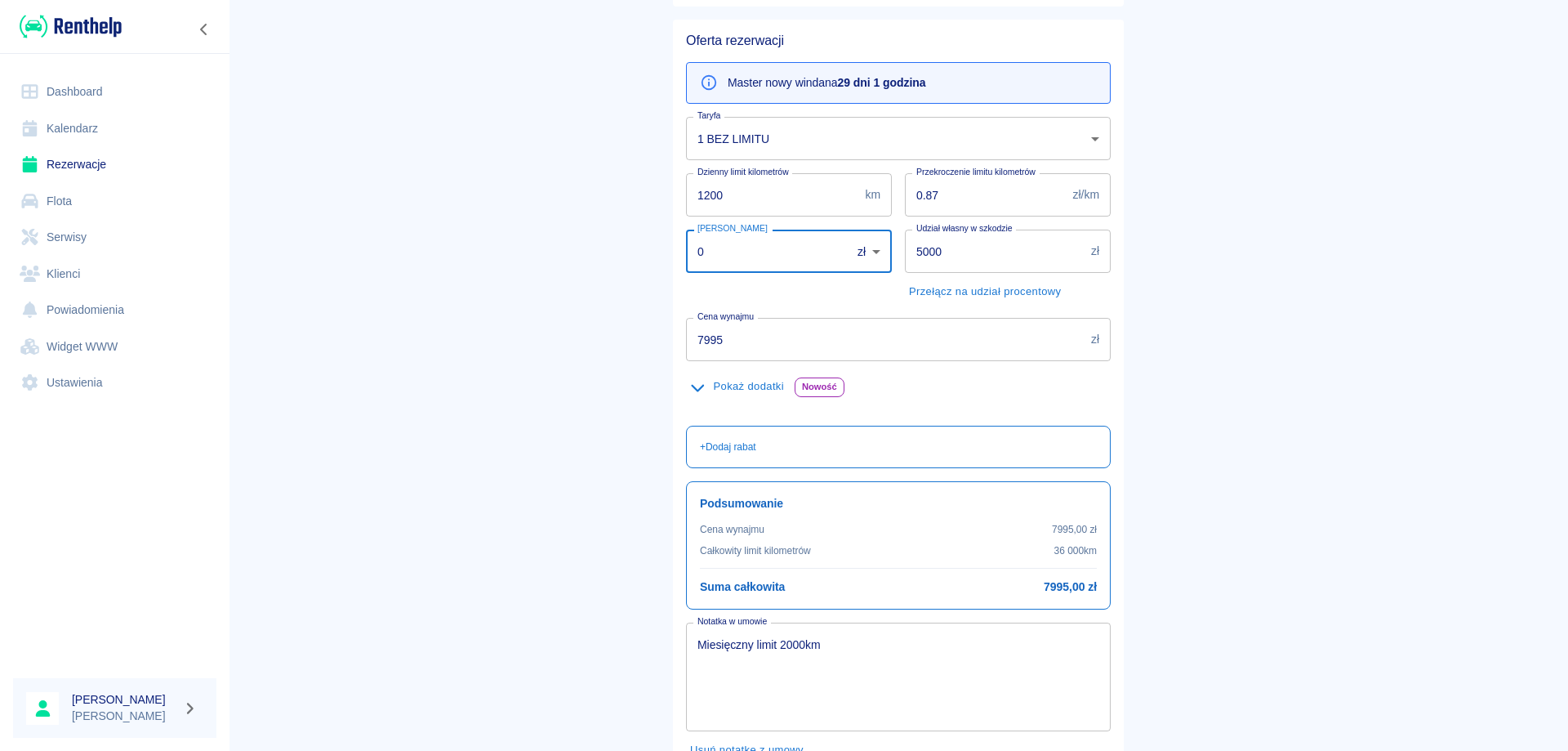
click at [749, 207] on input "1200" at bounding box center [772, 194] width 173 height 43
click at [747, 197] on input "1200" at bounding box center [772, 194] width 173 height 43
type input "67"
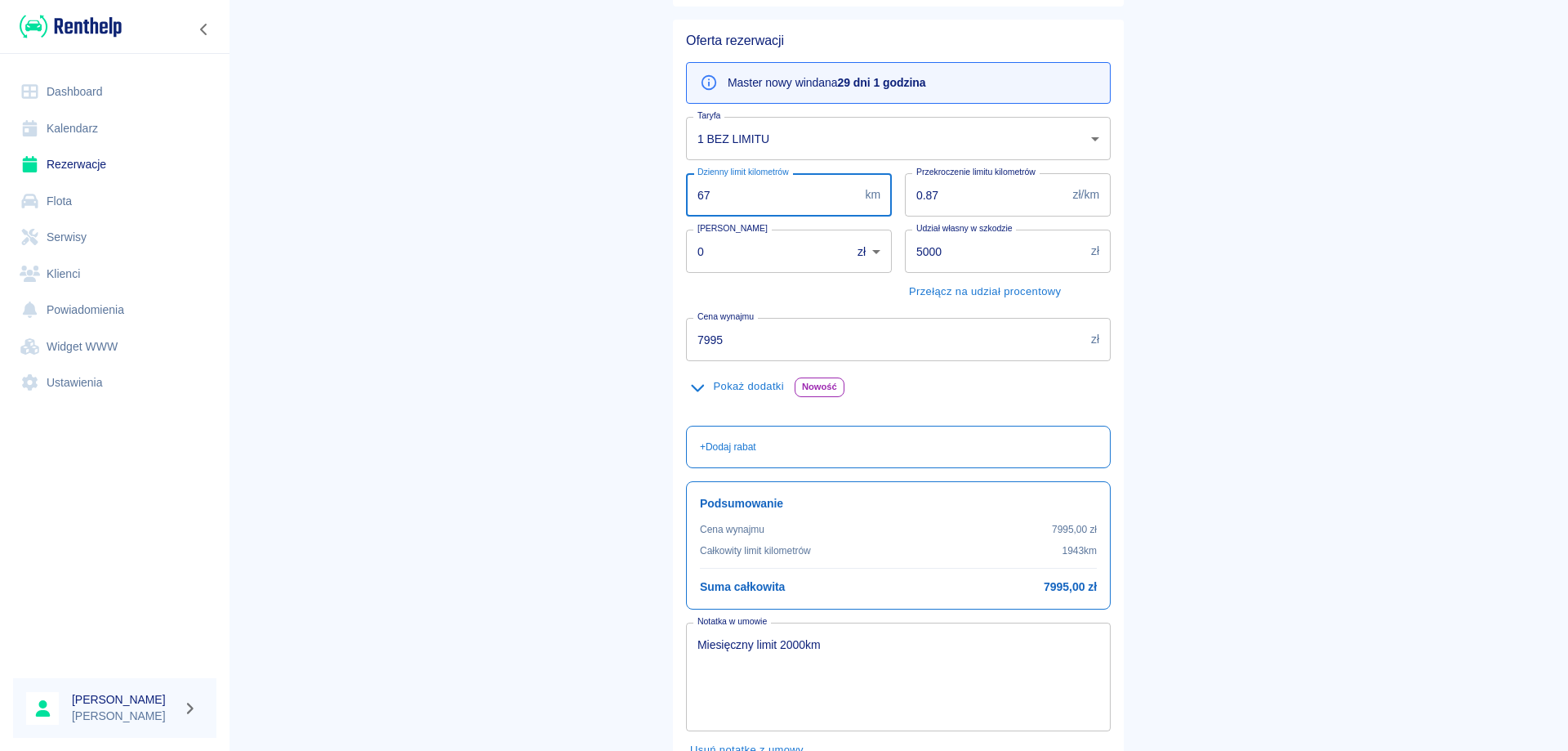
click at [559, 191] on main "Rezerwacje Dodaj rezerwację Podstawowe dane 2 Oferta 3 Klient 4 Podsumowanie Of…" at bounding box center [898, 355] width 1339 height 926
click at [718, 203] on input "67" at bounding box center [772, 194] width 173 height 43
click at [719, 203] on input "67" at bounding box center [772, 194] width 173 height 43
click at [592, 184] on main "Rezerwacje Dodaj rezerwację Podstawowe dane 2 Oferta 3 Klient 4 Podsumowanie Of…" at bounding box center [898, 355] width 1339 height 926
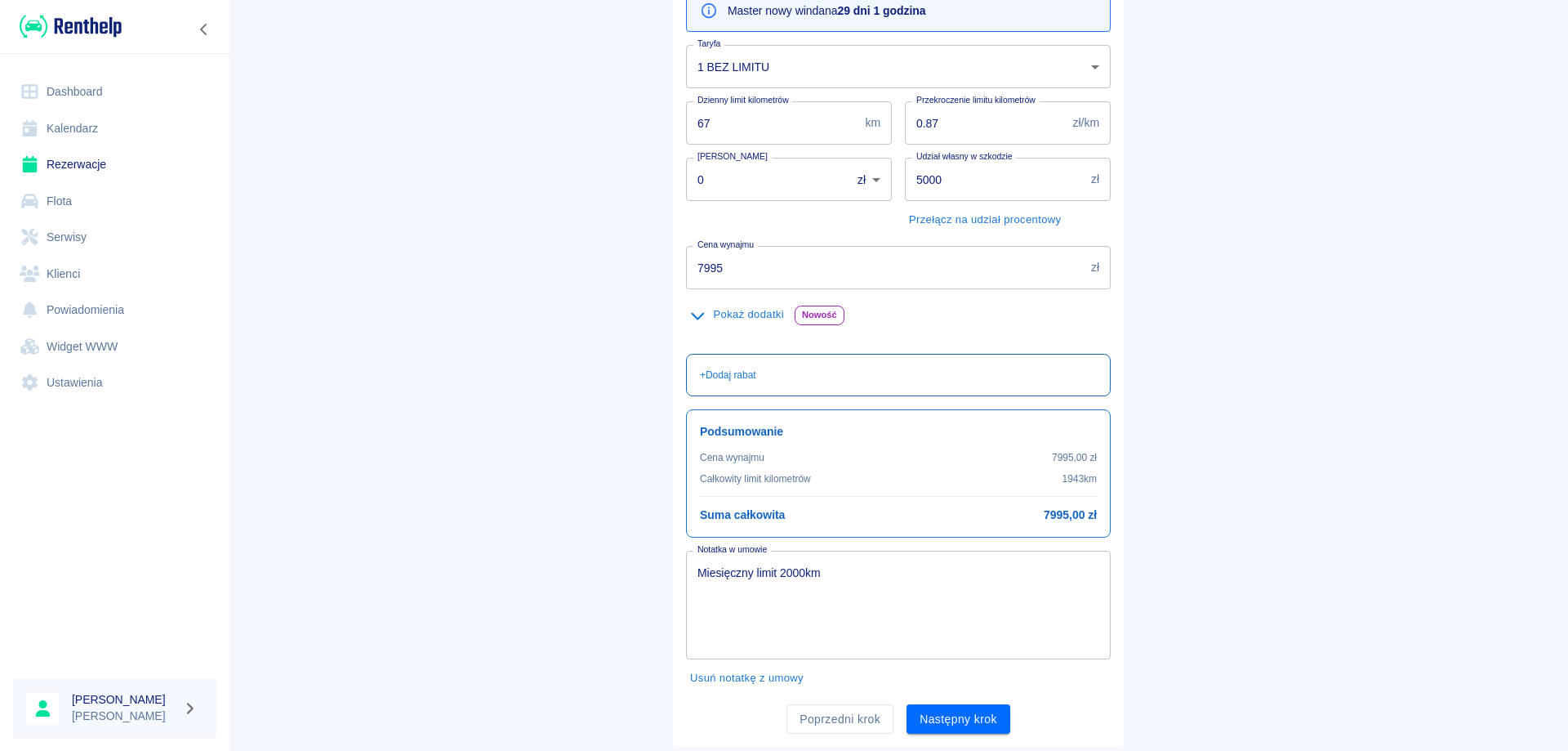
scroll to position [209, 0]
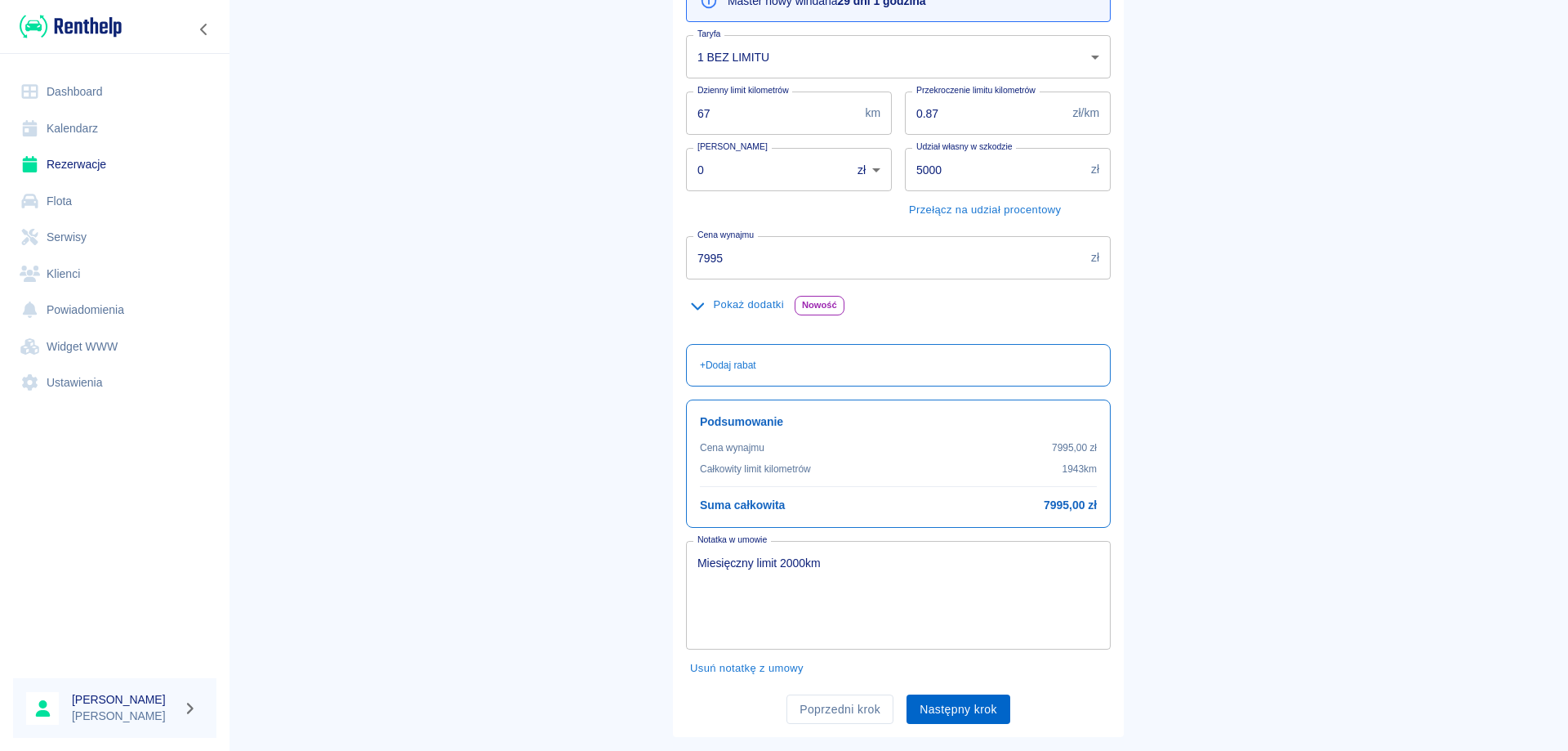
click at [956, 705] on button "Następny krok" at bounding box center [957, 709] width 103 height 30
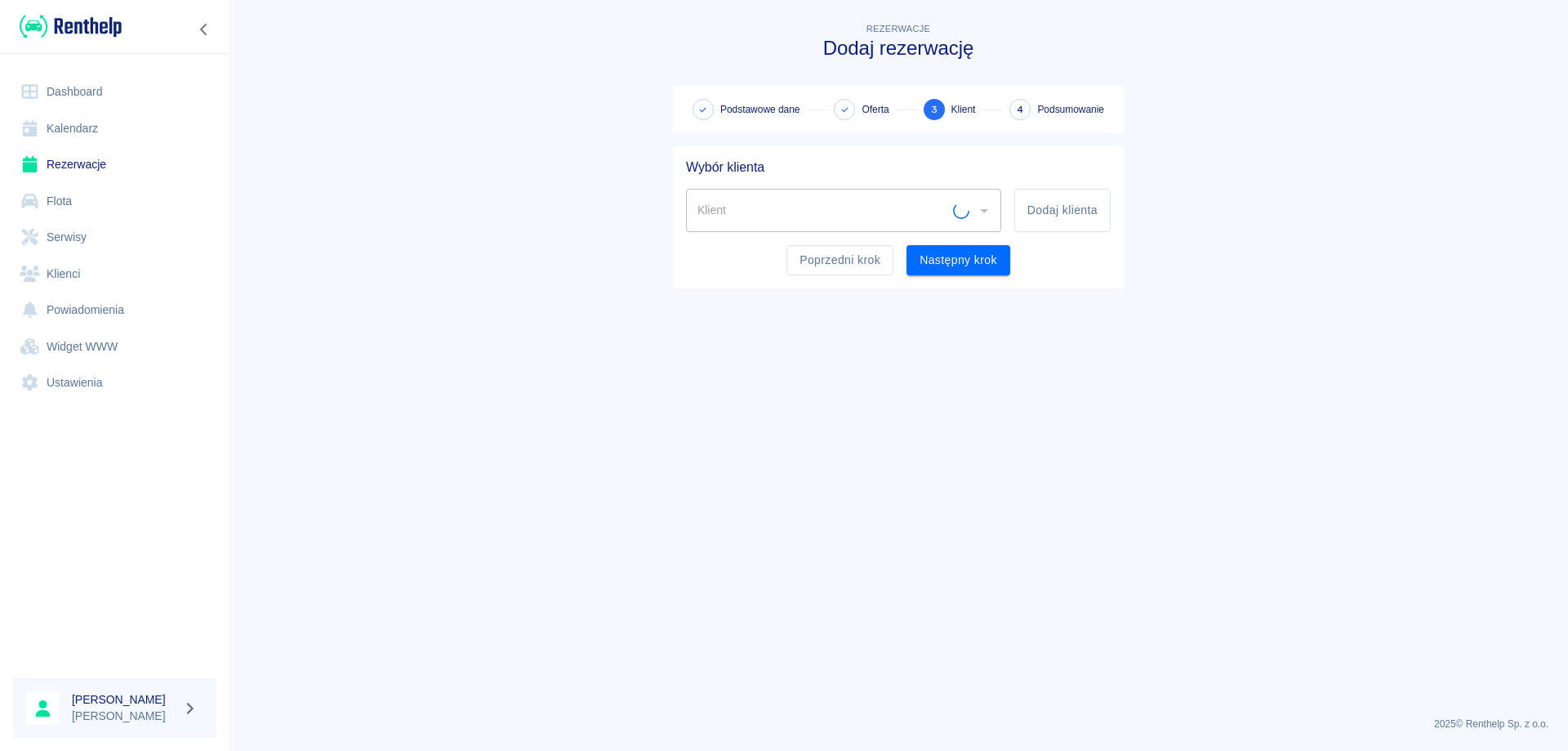
scroll to position [0, 0]
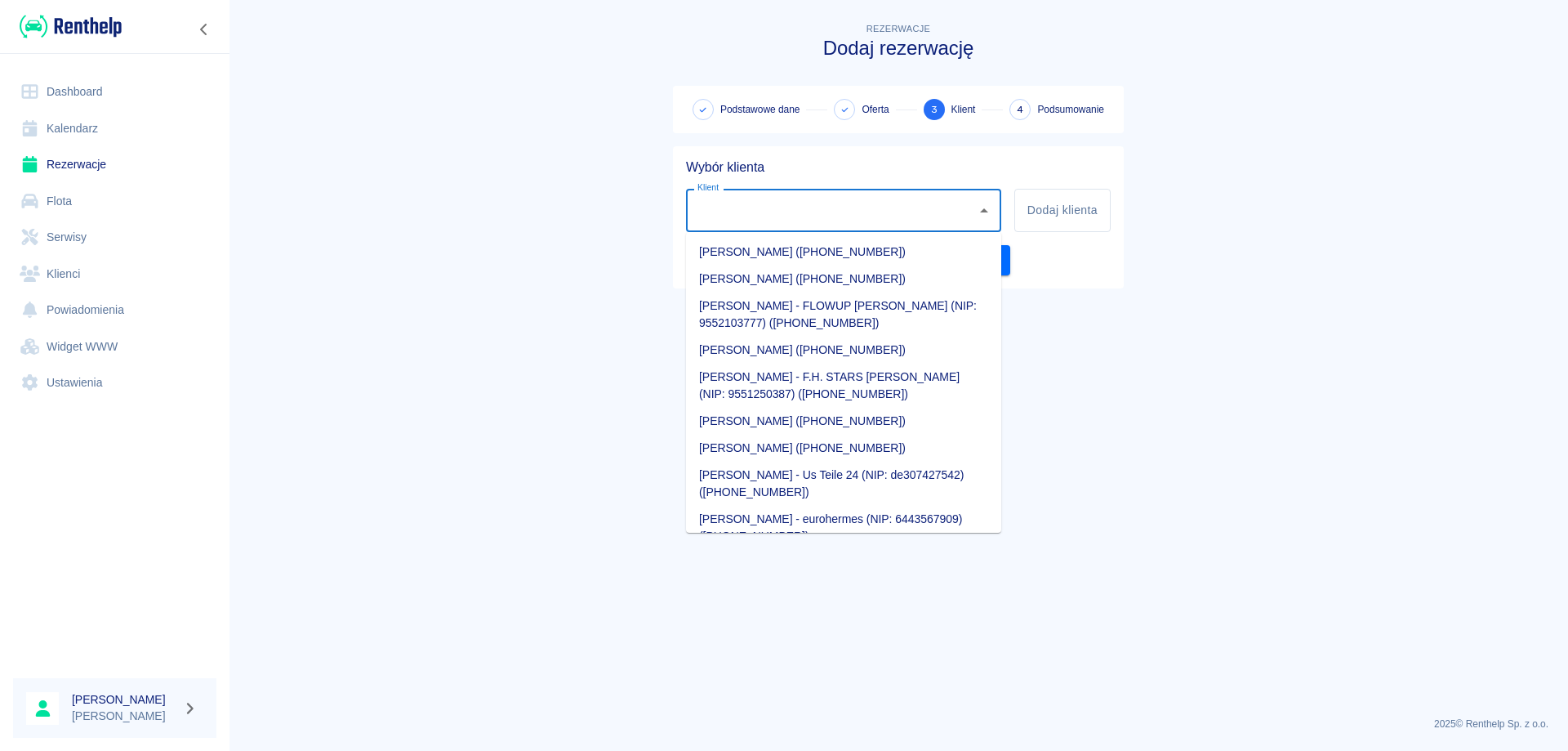
click at [880, 209] on input "Klient" at bounding box center [831, 210] width 276 height 29
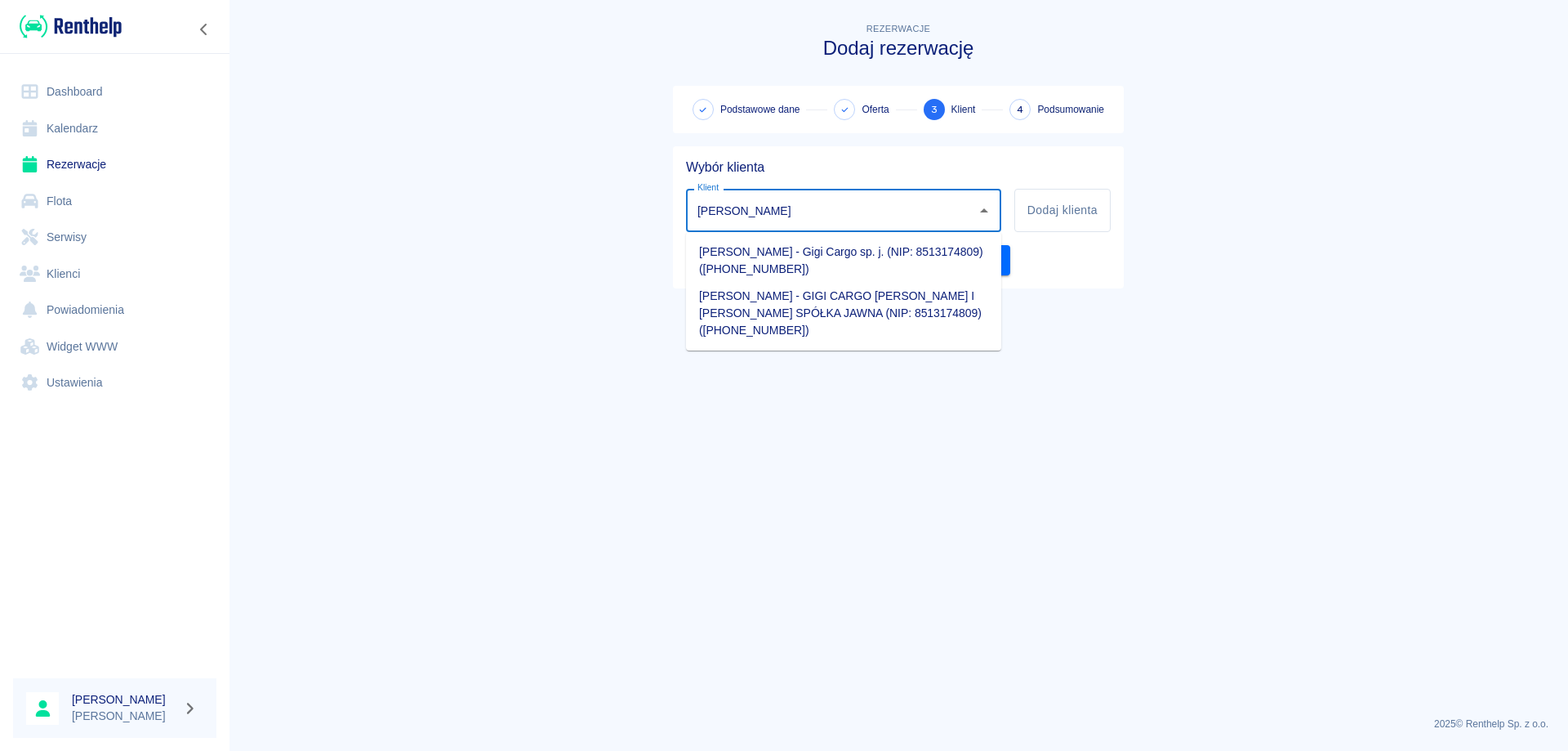
click at [849, 258] on li "[PERSON_NAME] - Gigi Cargo sp. j. (NIP: 8513174809) ([PHONE_NUMBER])" at bounding box center [843, 261] width 316 height 44
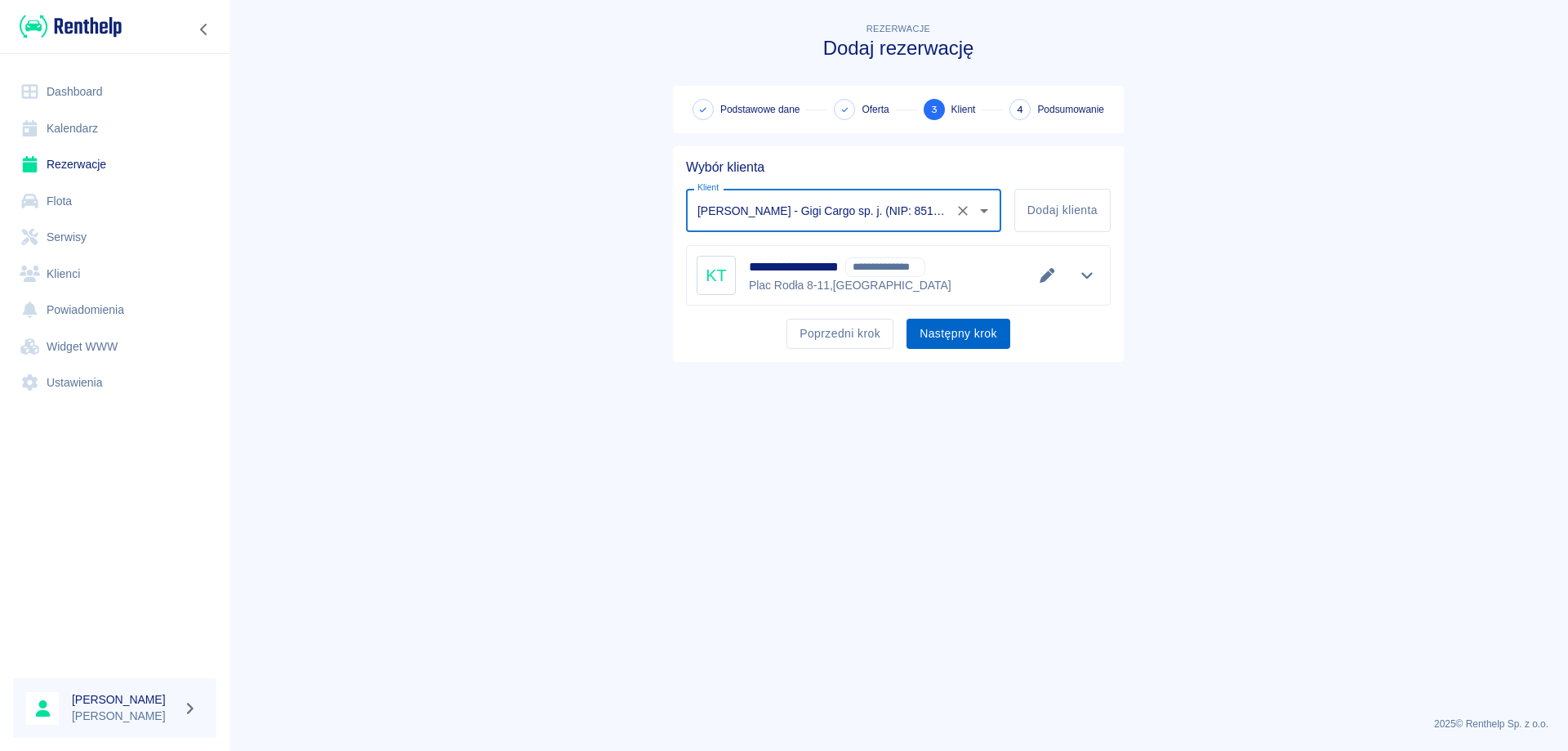
type input "[PERSON_NAME] - Gigi Cargo sp. j. (NIP: 8513174809) ([PHONE_NUMBER])"
click at [937, 338] on button "Następny krok" at bounding box center [957, 333] width 103 height 30
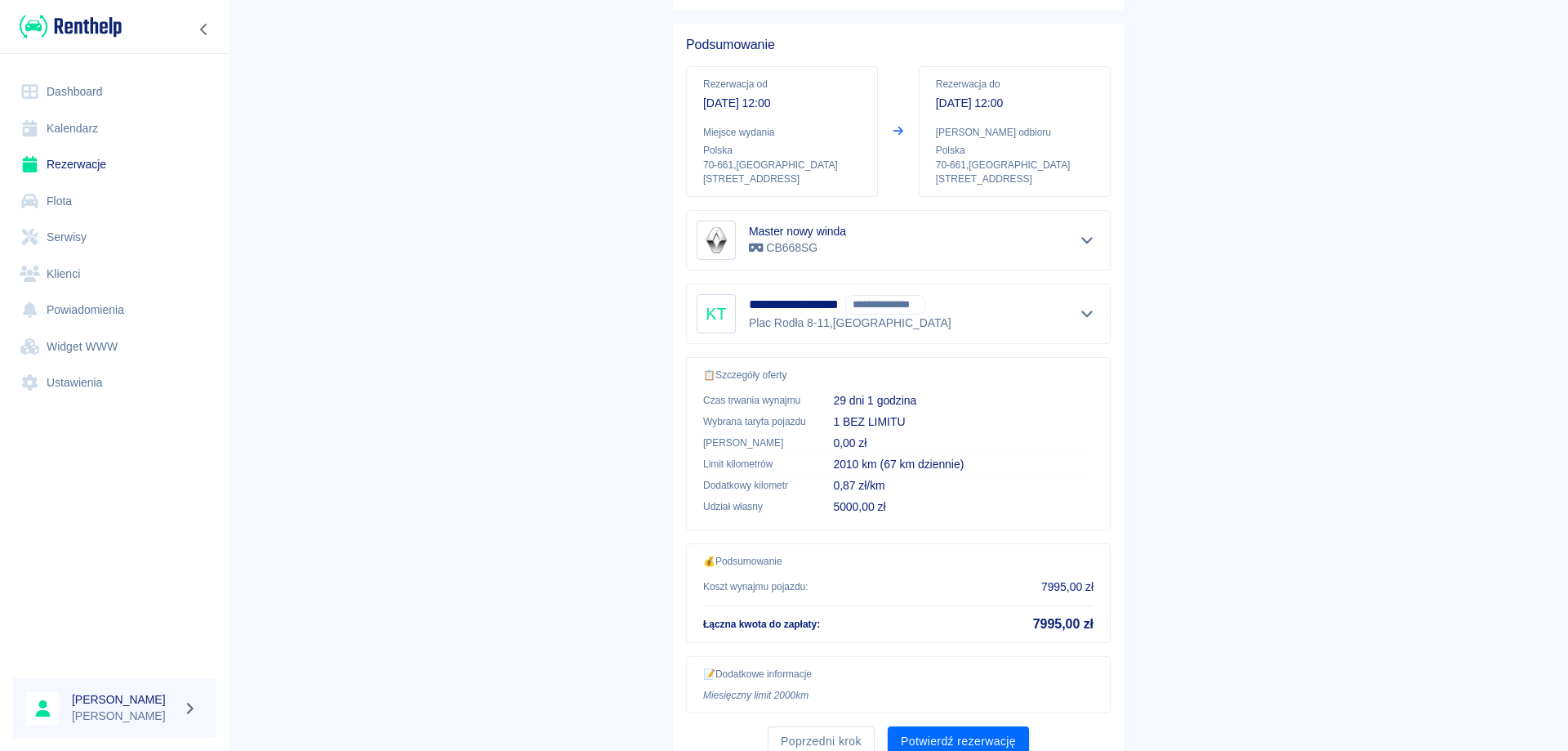
scroll to position [188, 0]
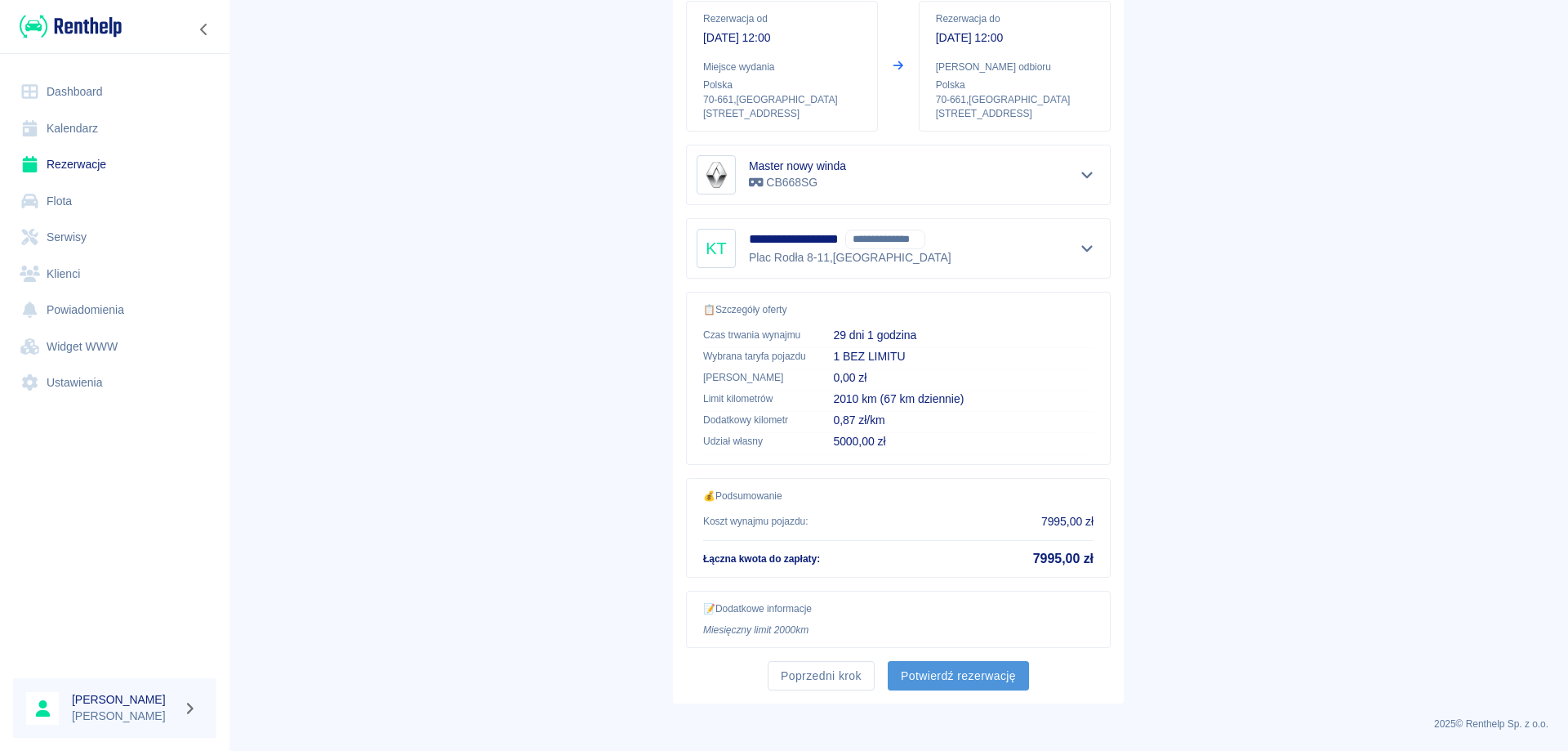
click at [936, 674] on button "Potwierdź rezerwację" at bounding box center [958, 676] width 141 height 30
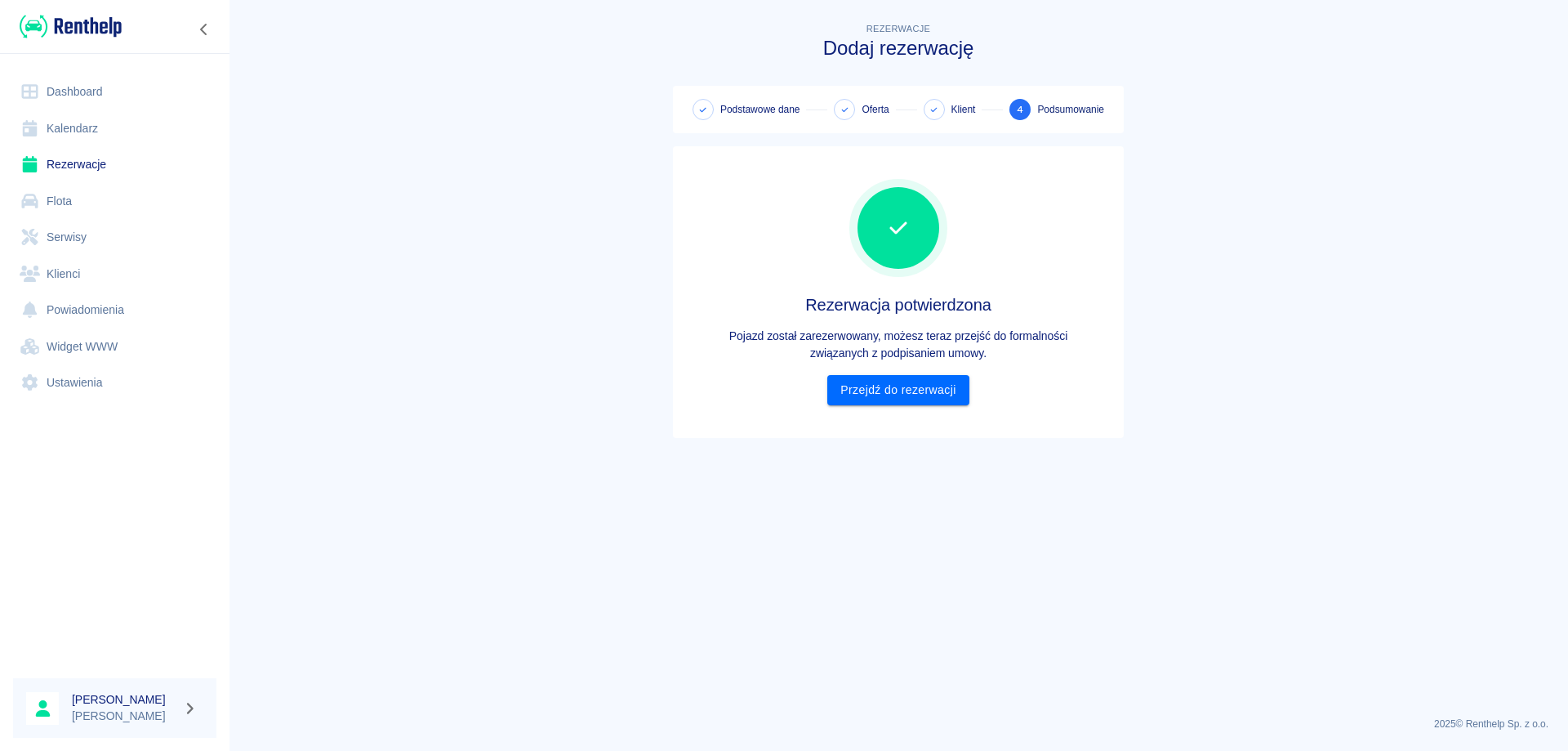
scroll to position [0, 0]
click at [882, 396] on link "Przejdź do rezerwacji" at bounding box center [897, 389] width 141 height 30
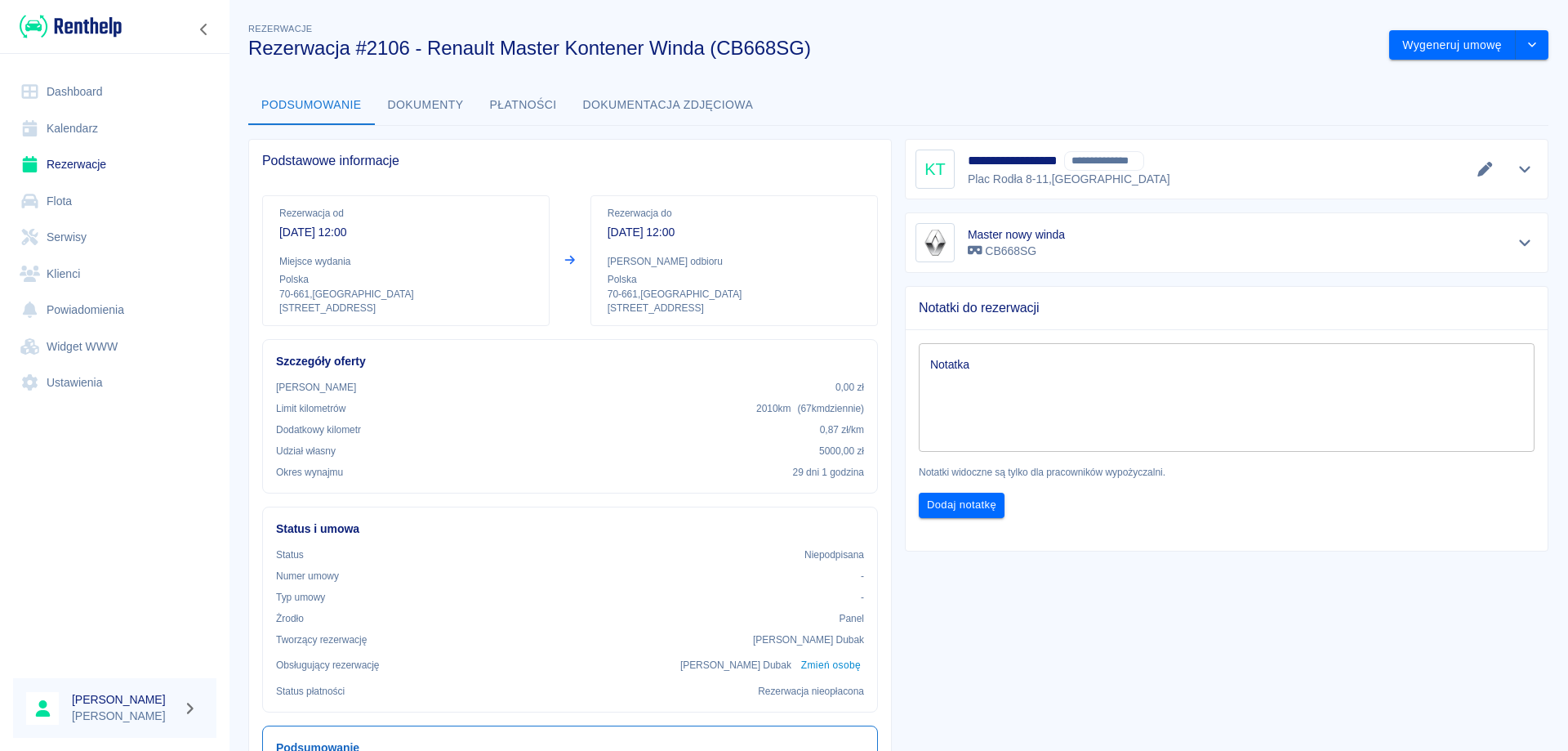
click at [91, 165] on link "Rezerwacje" at bounding box center [115, 164] width 204 height 37
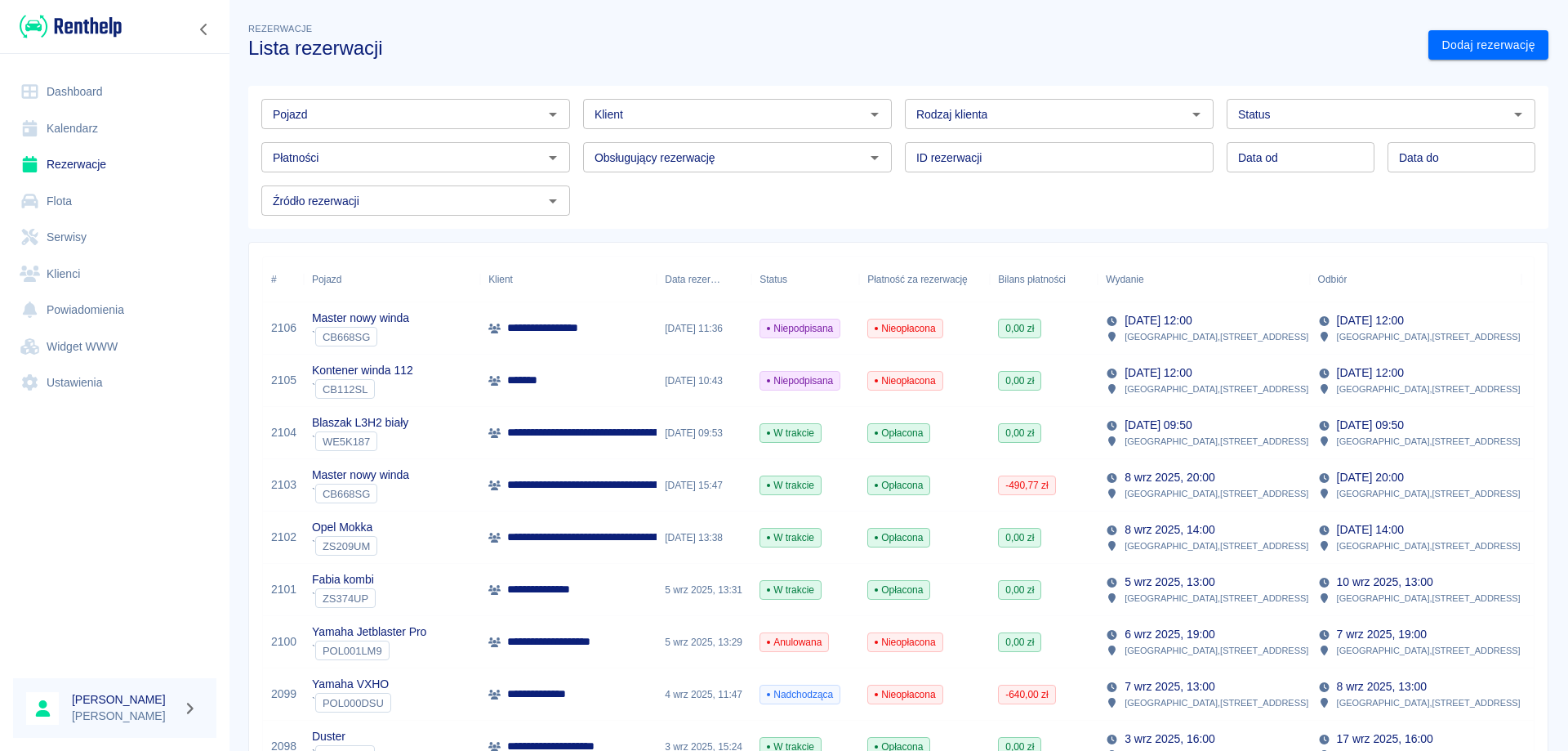
click at [565, 438] on p "**********" at bounding box center [662, 432] width 310 height 17
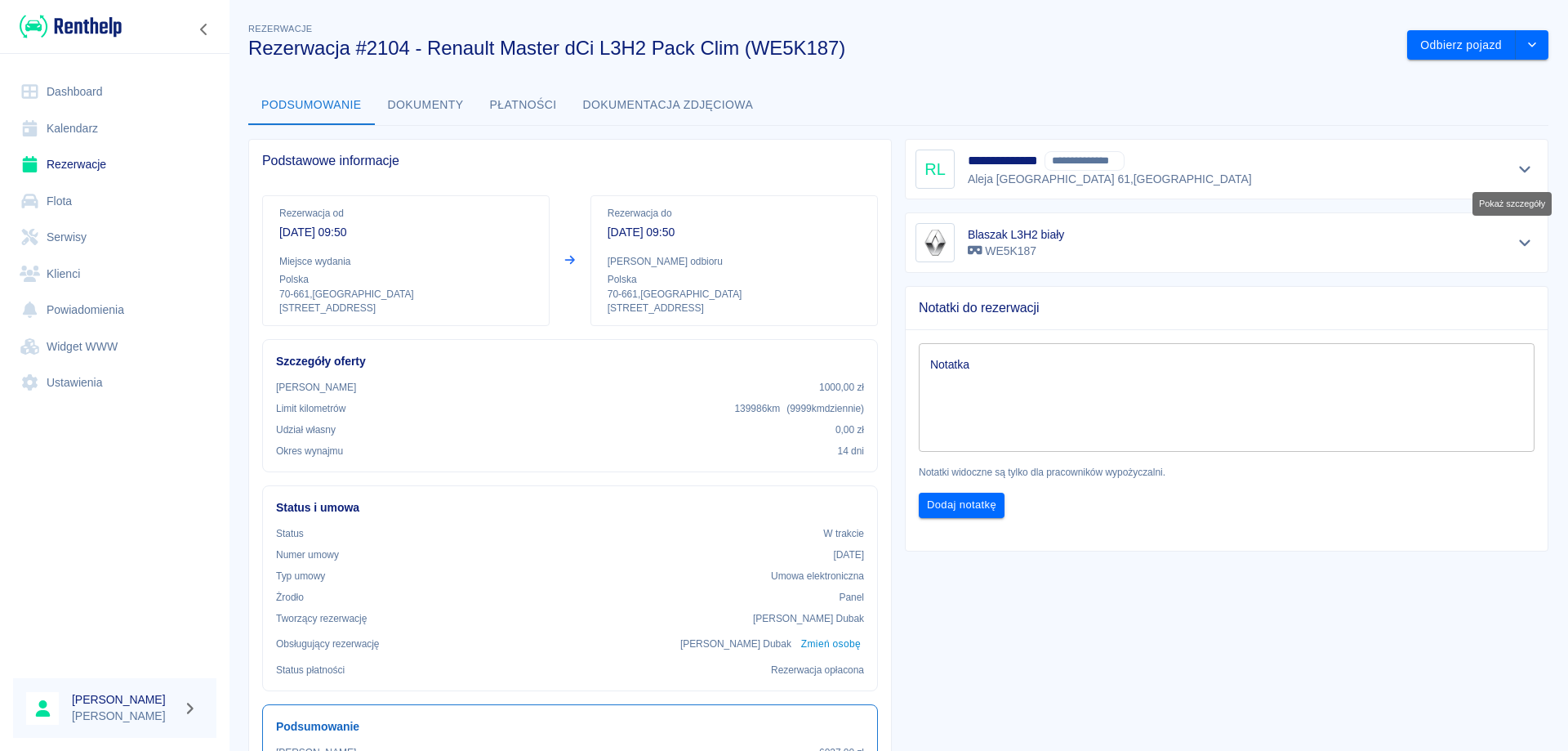
click at [1520, 161] on button "Pokaż szczegóły" at bounding box center [1525, 169] width 27 height 23
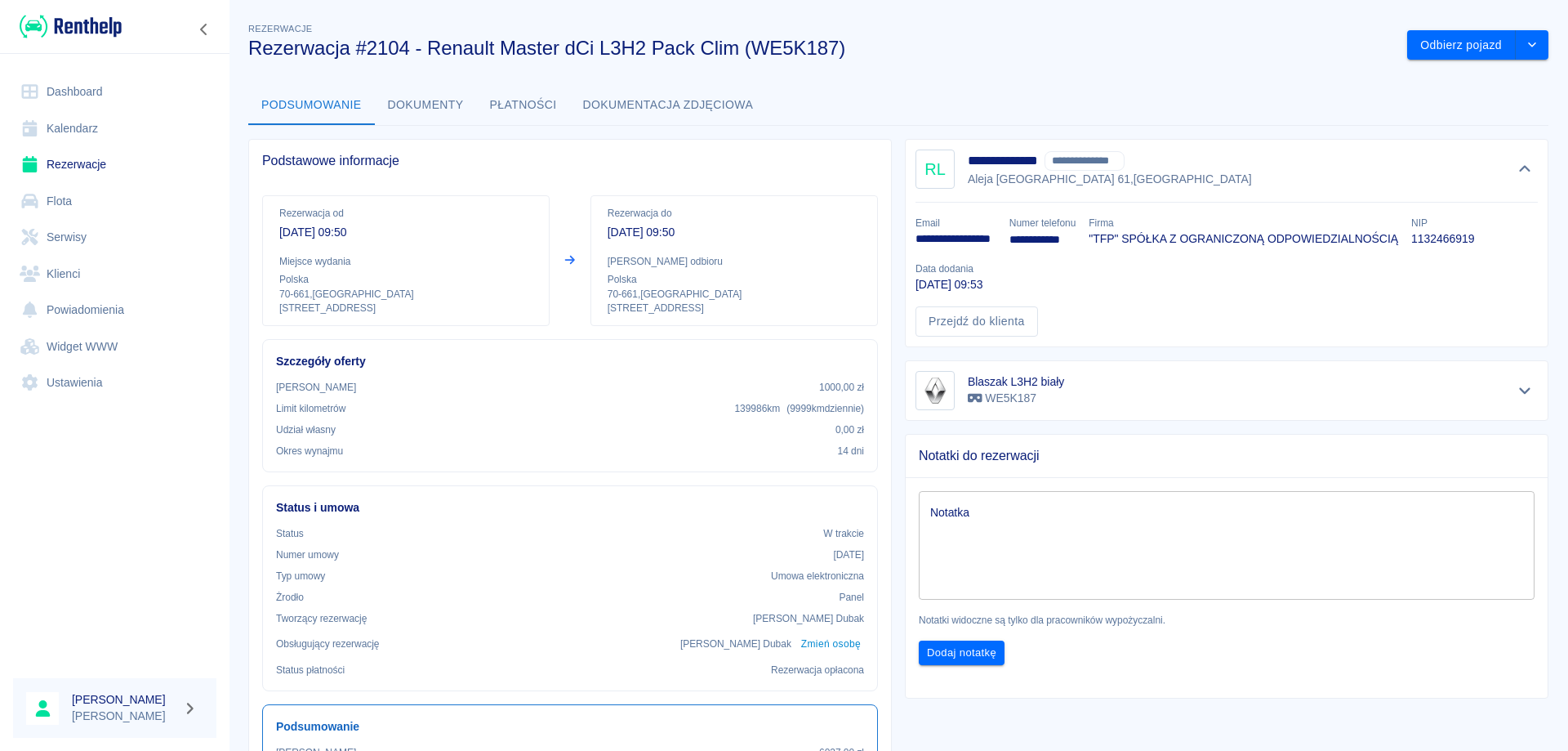
click at [1447, 234] on p "1132466919" at bounding box center [1442, 239] width 63 height 17
click at [81, 153] on link "Rezerwacje" at bounding box center [115, 164] width 204 height 37
